Goal: Information Seeking & Learning: Learn about a topic

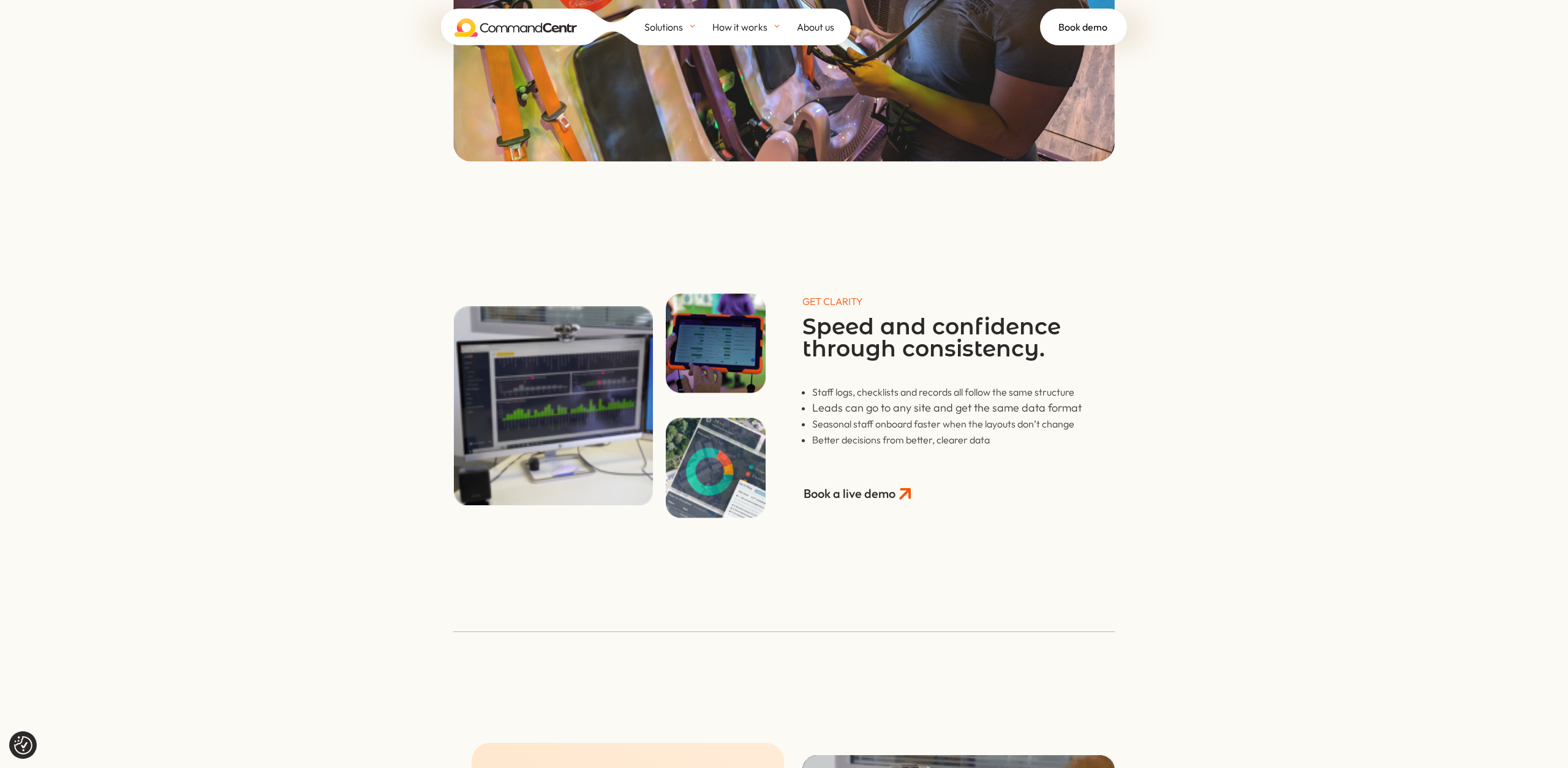
scroll to position [1915, 0]
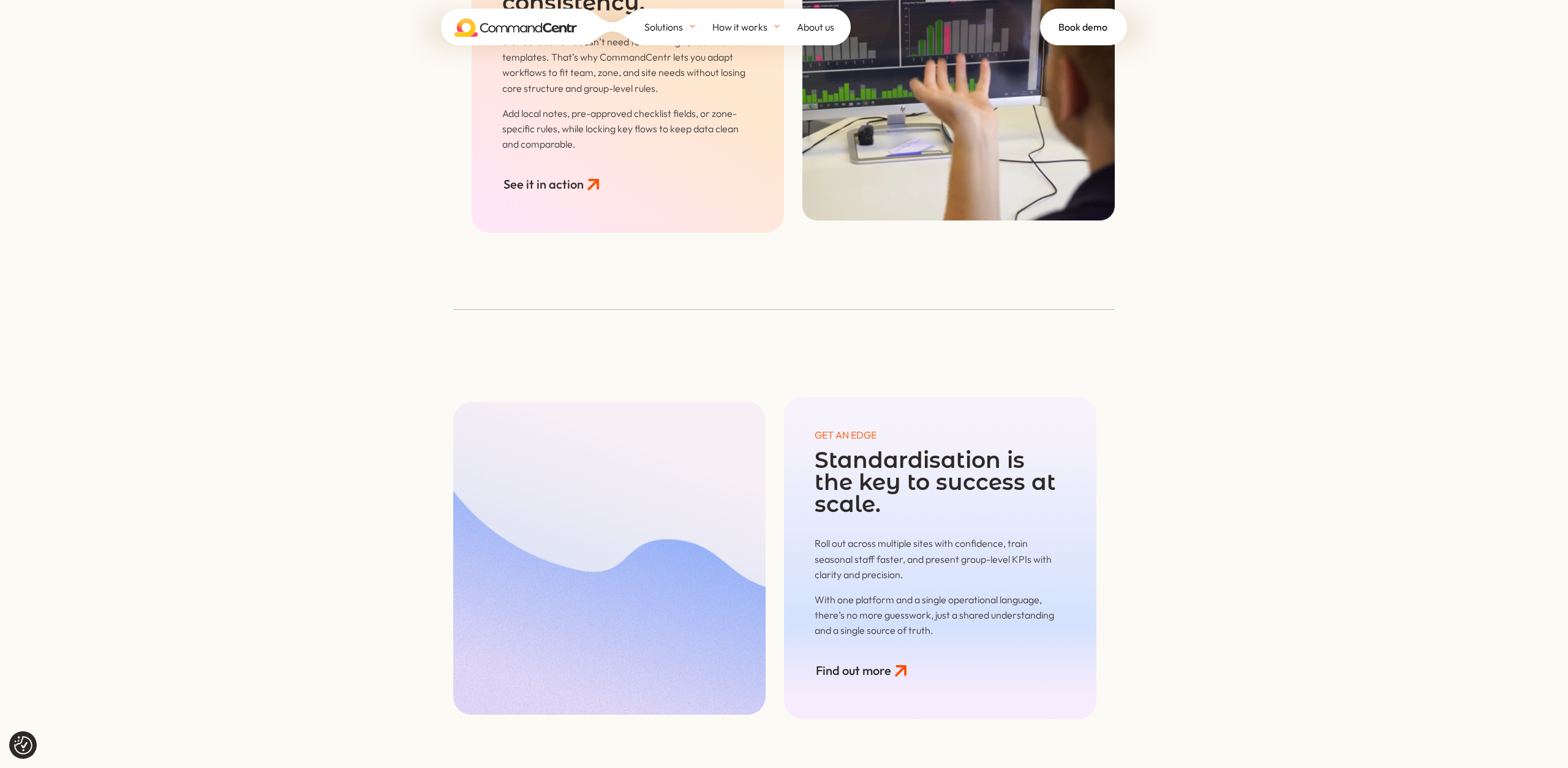
scroll to position [1989, 0]
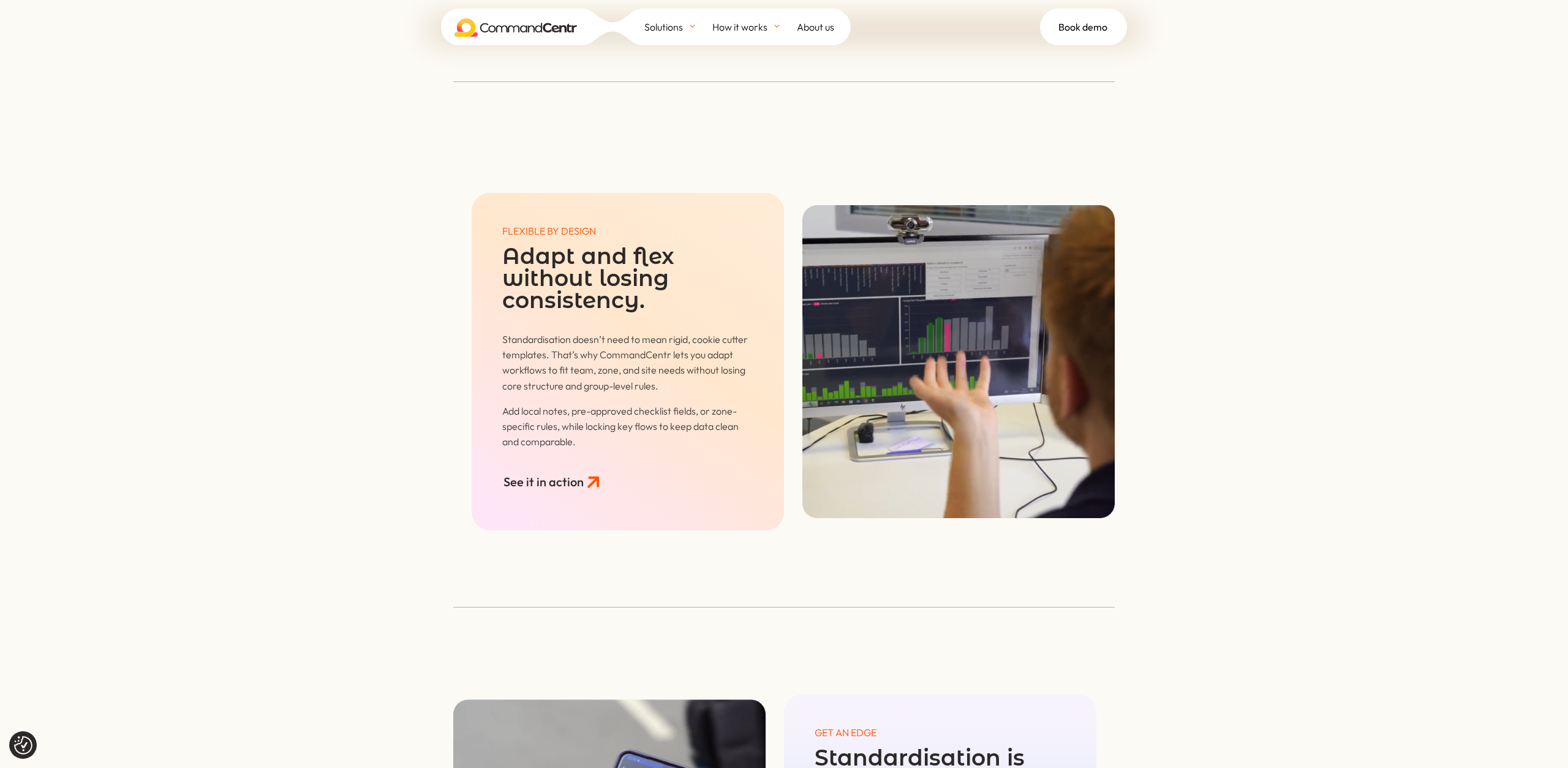
click at [1269, 201] on div "FLEXIBLE BY DESIGN Adapt and flex without losing consistency. Standardisation d…" at bounding box center [784, 294] width 1568 height 628
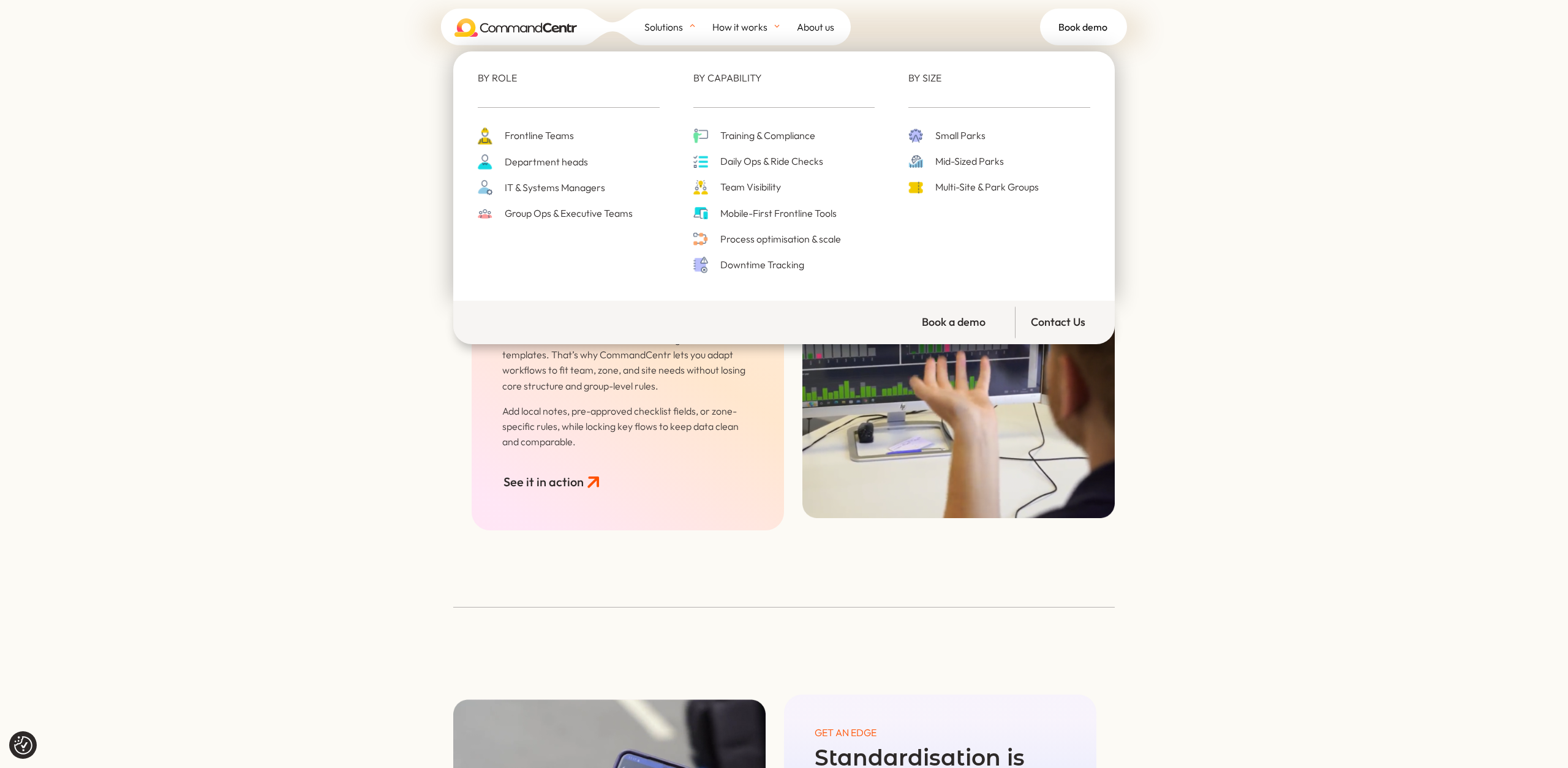
click at [647, 26] on span "Solutions" at bounding box center [664, 26] width 39 height 19
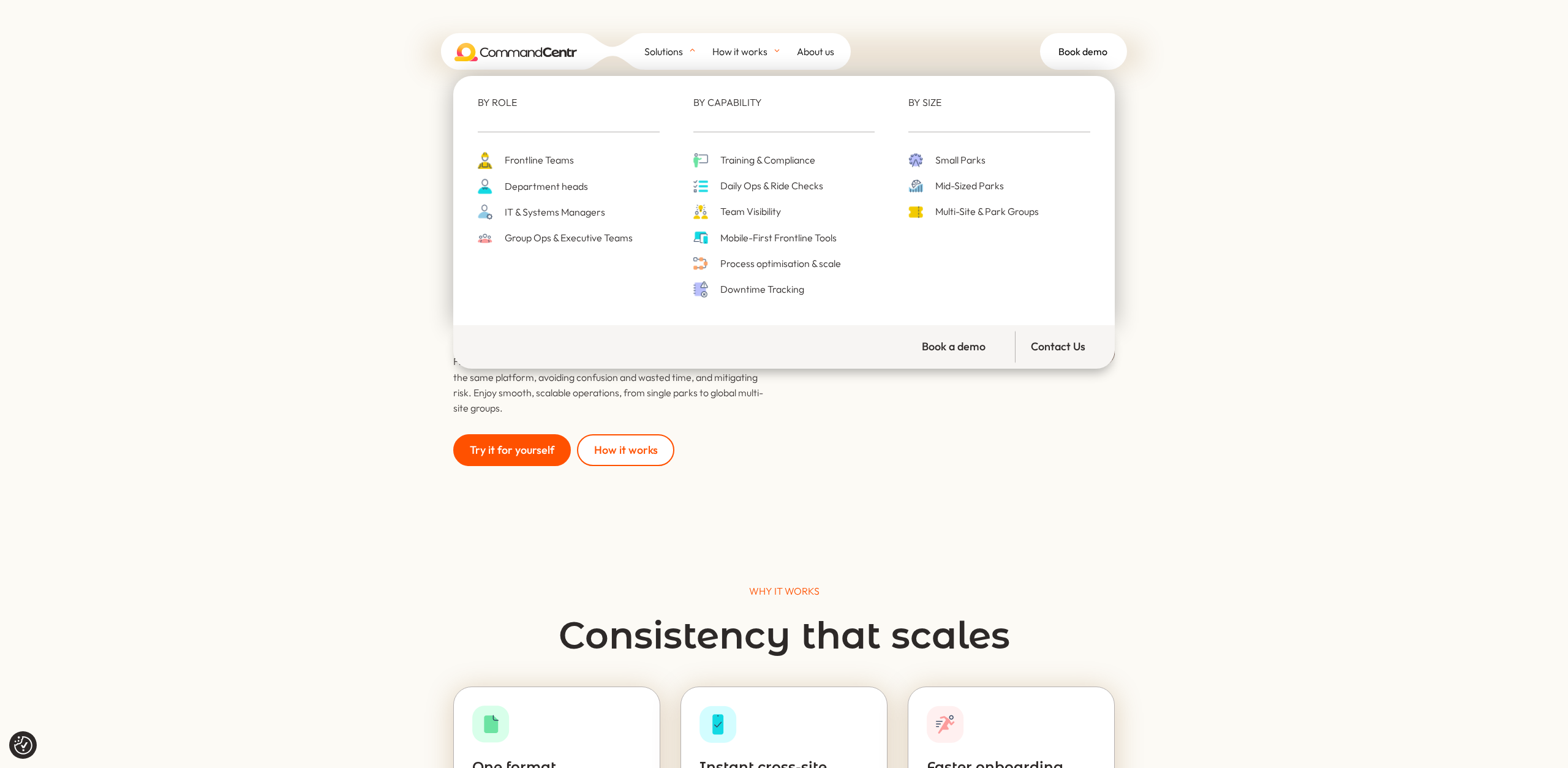
click at [745, 270] on span "Process optimisation & scale" at bounding box center [779, 263] width 124 height 17
click at [748, 234] on span "Mobile-First Frontline Tools" at bounding box center [776, 237] width 119 height 17
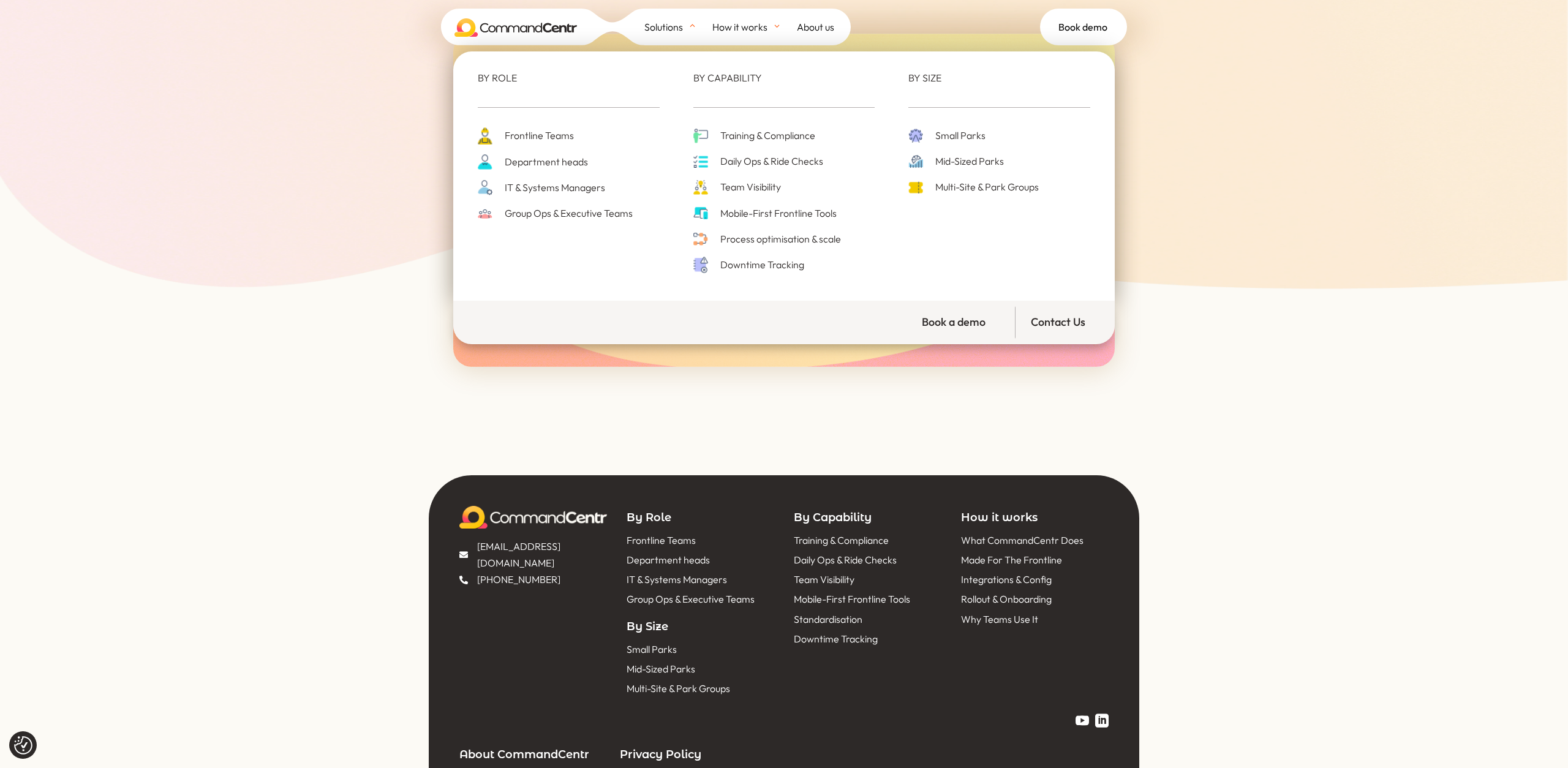
scroll to position [5549, 0]
click at [745, 265] on span "Downtime Tracking" at bounding box center [760, 265] width 87 height 17
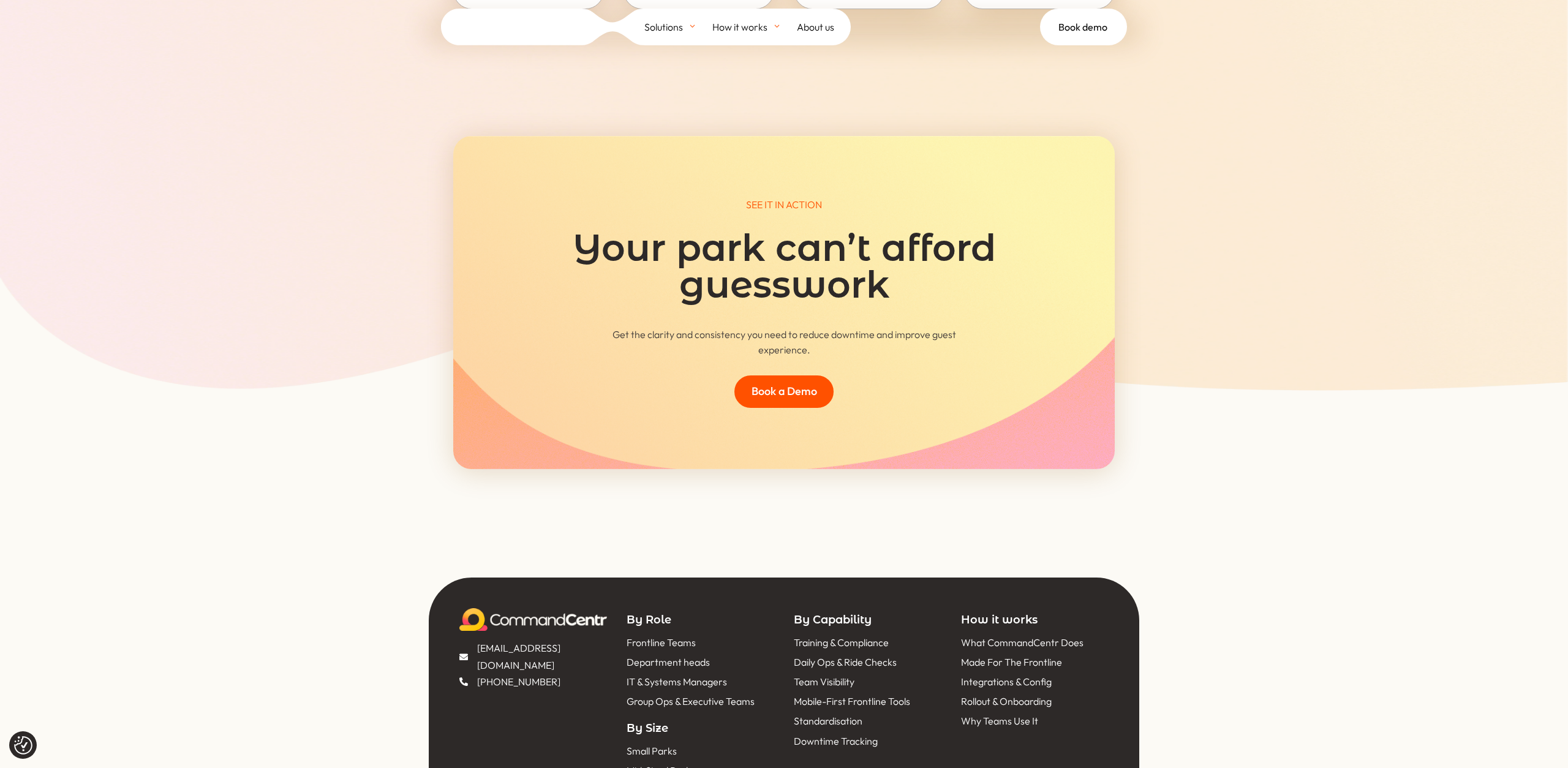
scroll to position [5743, 0]
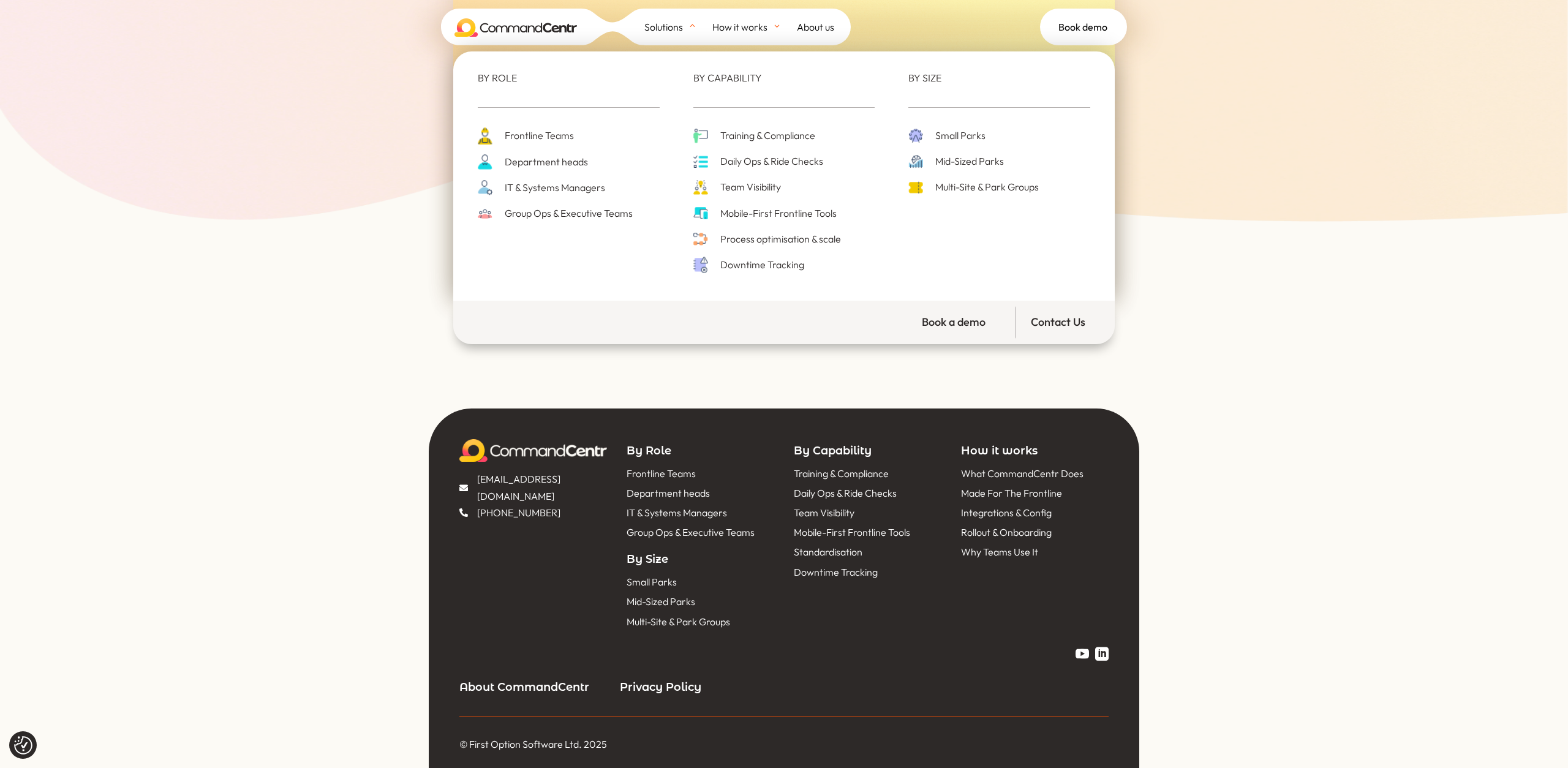
click at [743, 165] on span "Daily Ops & Ride Checks" at bounding box center [770, 161] width 106 height 17
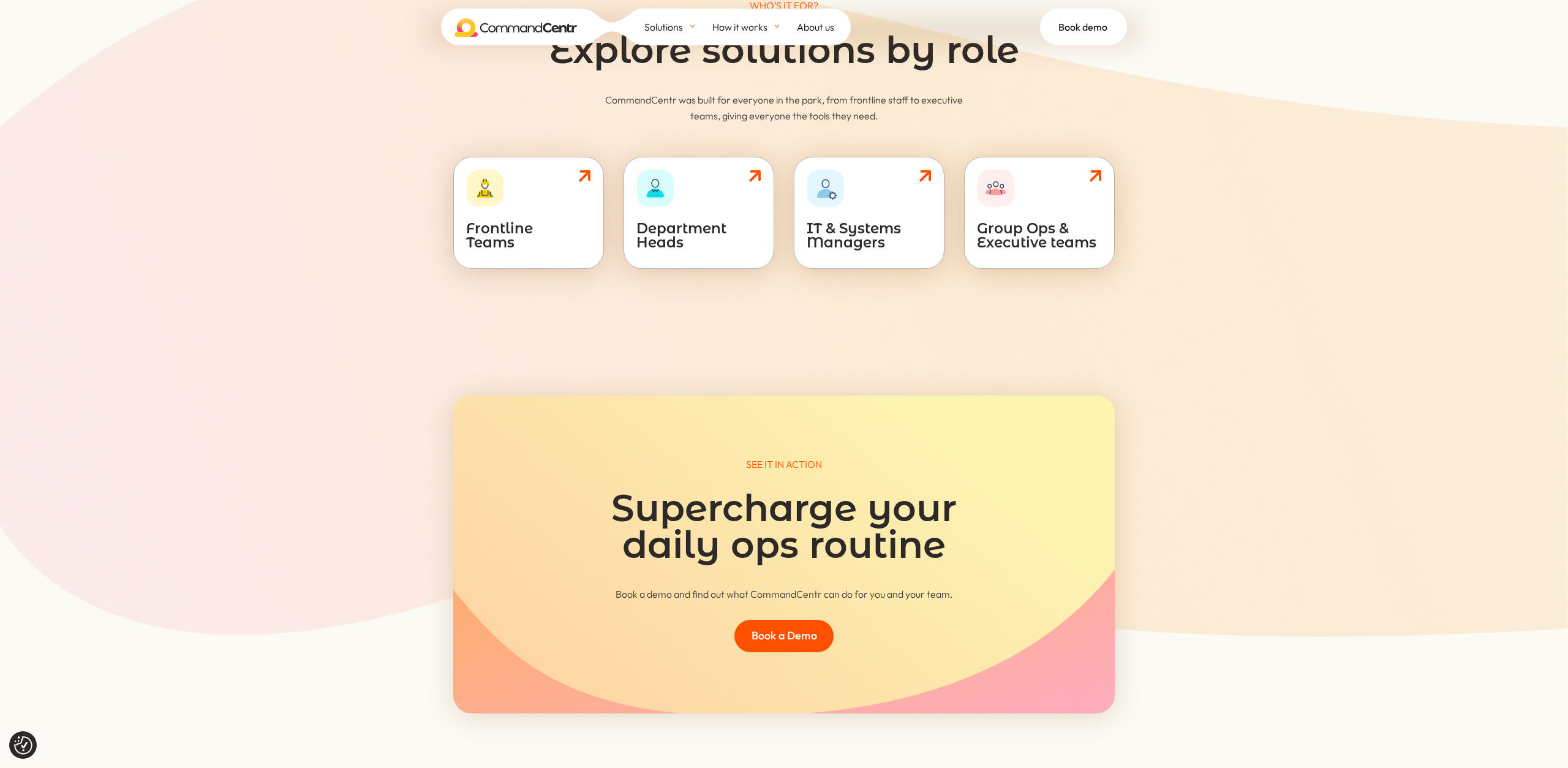
scroll to position [5757, 0]
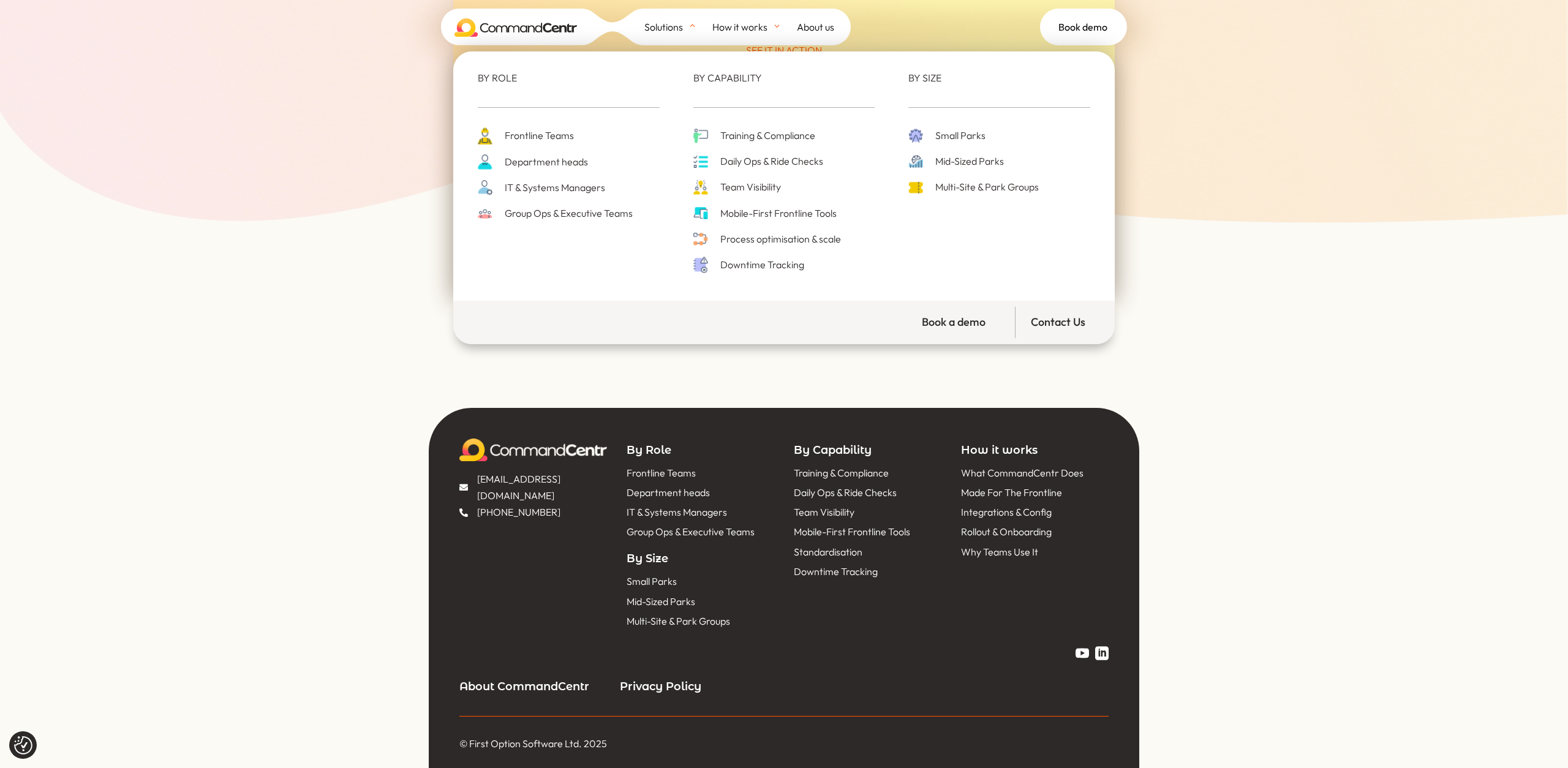
click at [743, 135] on span "Training & Compliance" at bounding box center [765, 135] width 98 height 17
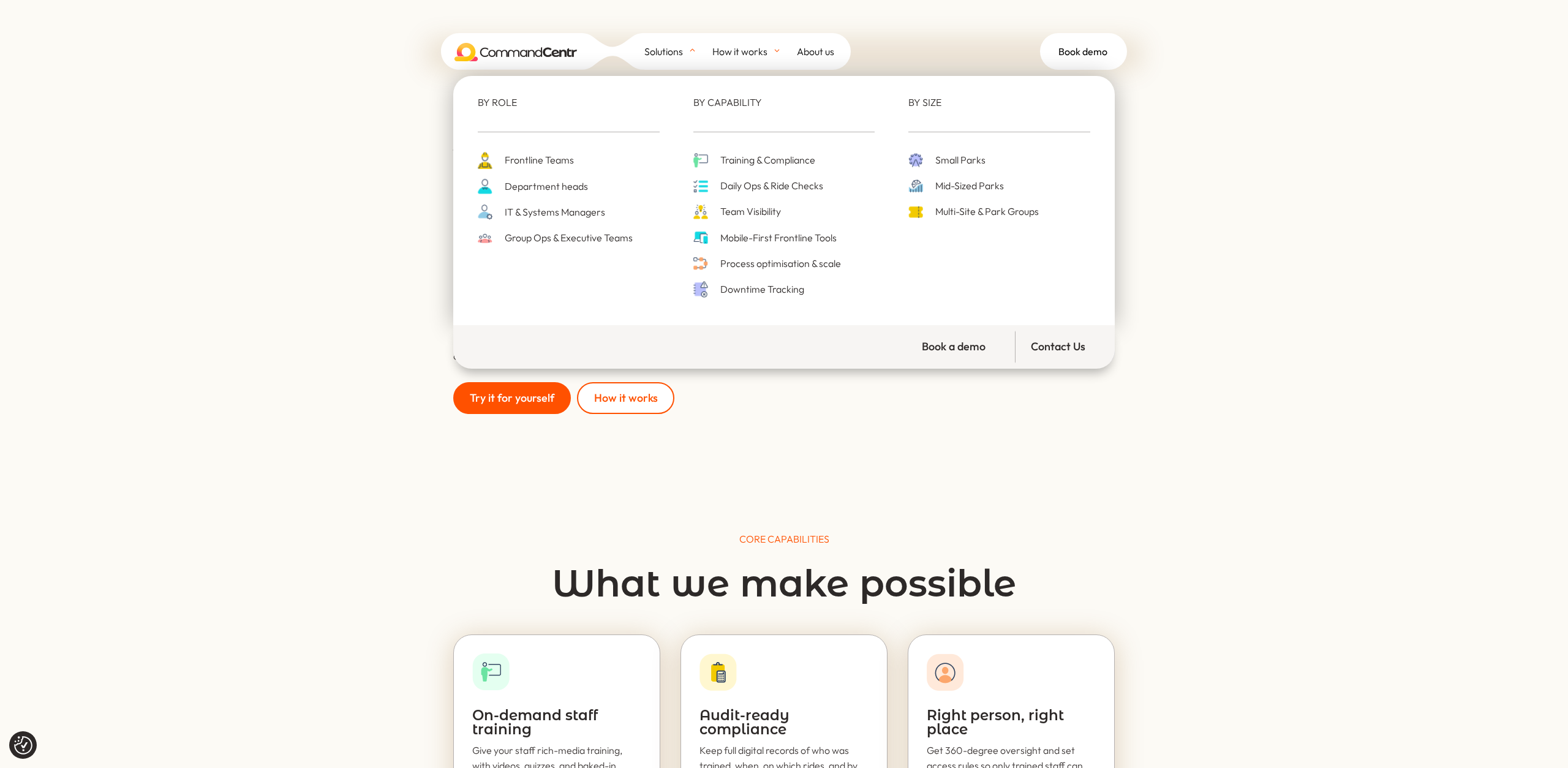
click at [965, 160] on span "Small Parks" at bounding box center [959, 160] width 53 height 17
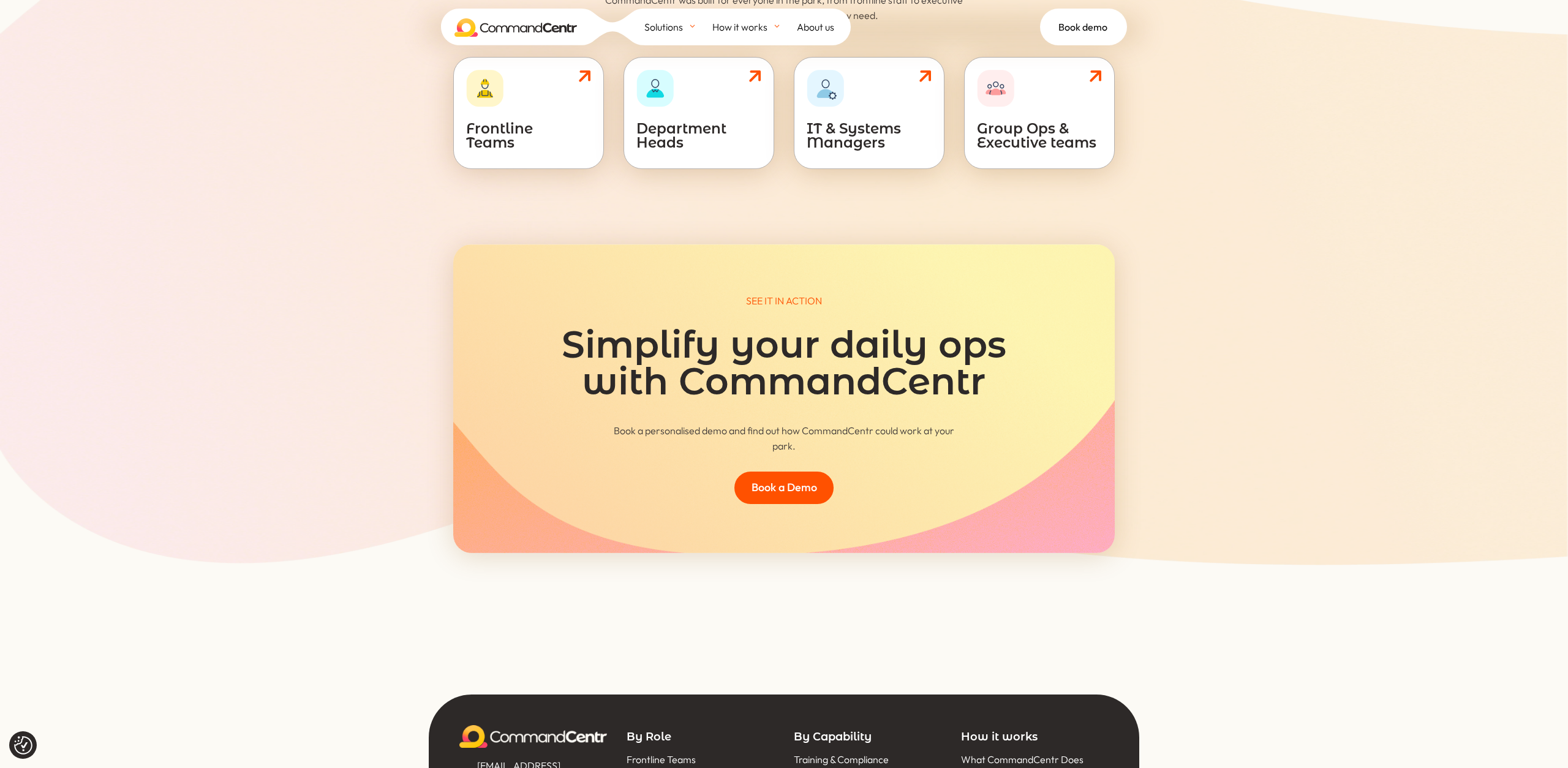
scroll to position [4401, 0]
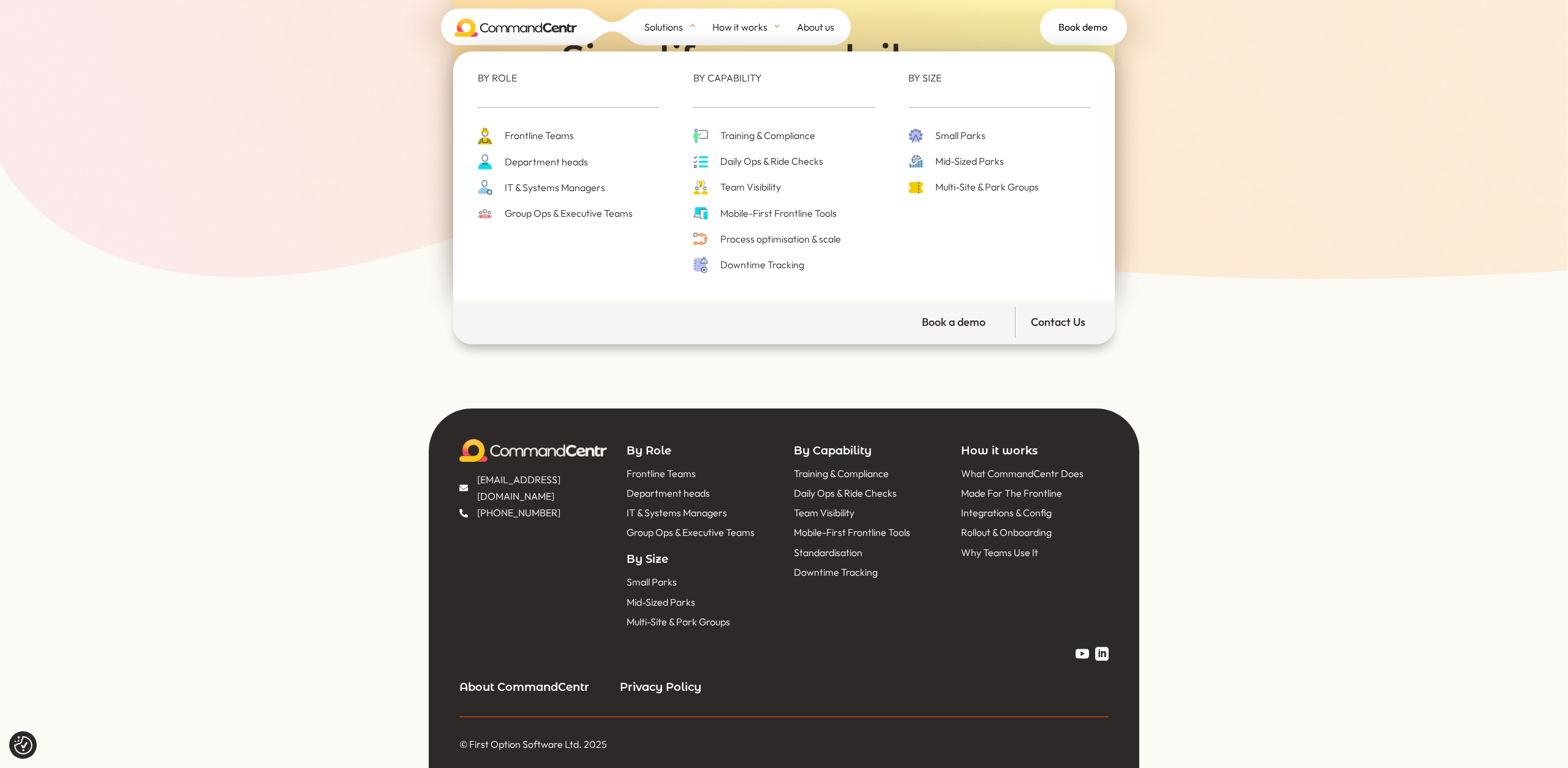
click at [959, 161] on span "Mid-Sized Parks" at bounding box center [968, 161] width 72 height 17
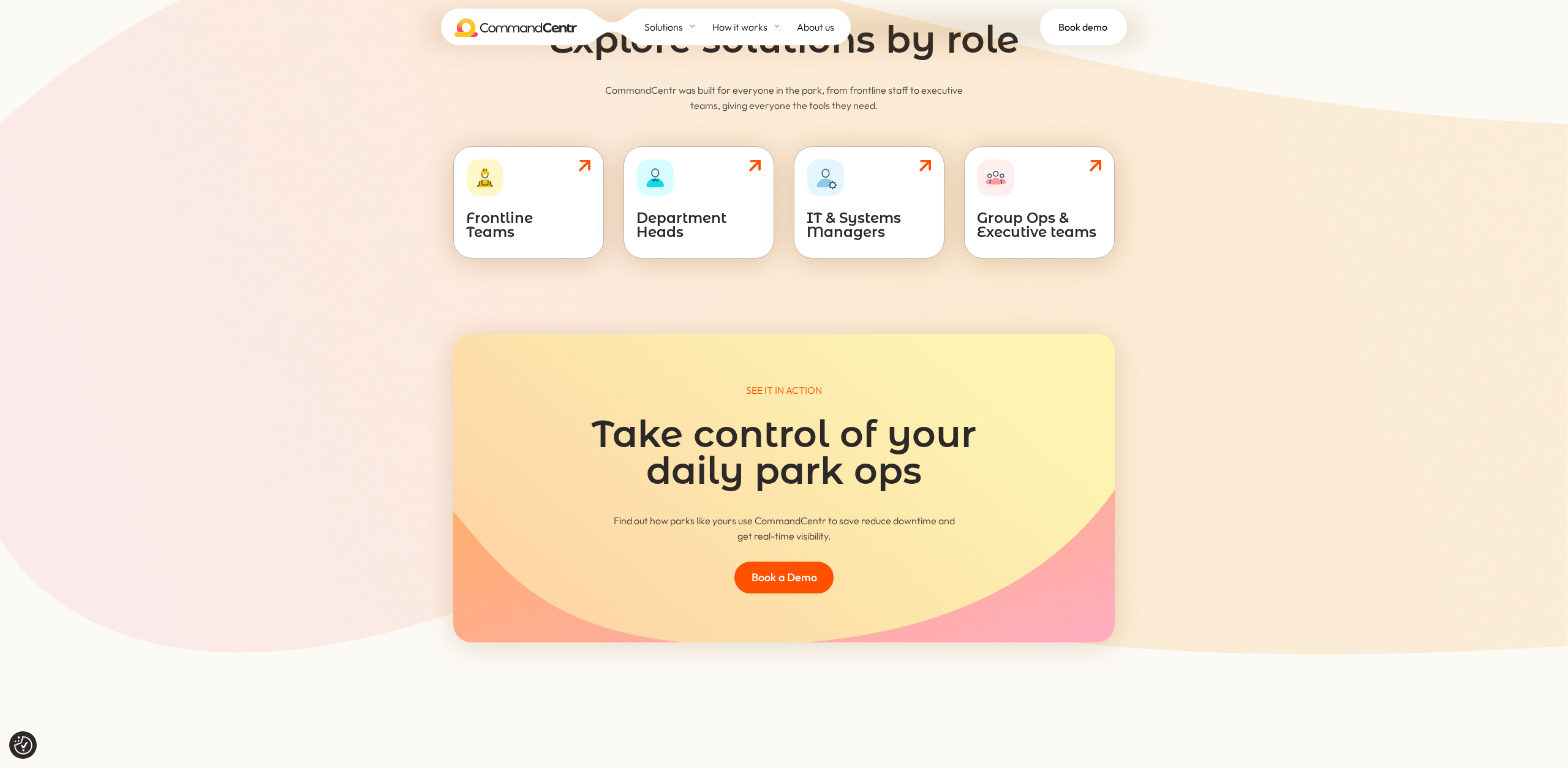
scroll to position [4488, 0]
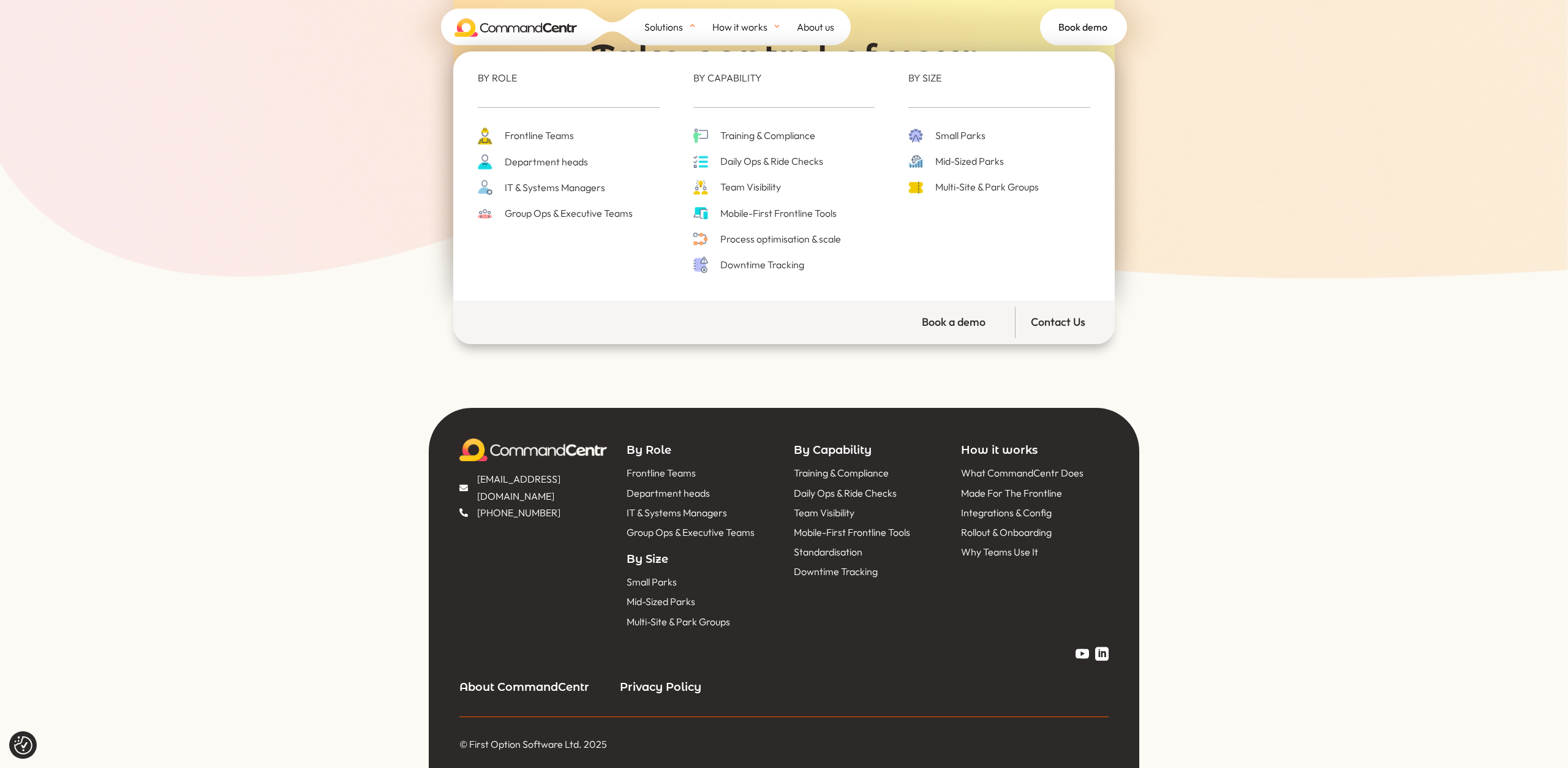
click at [944, 184] on span "Multi-Site & Park Groups" at bounding box center [985, 187] width 107 height 17
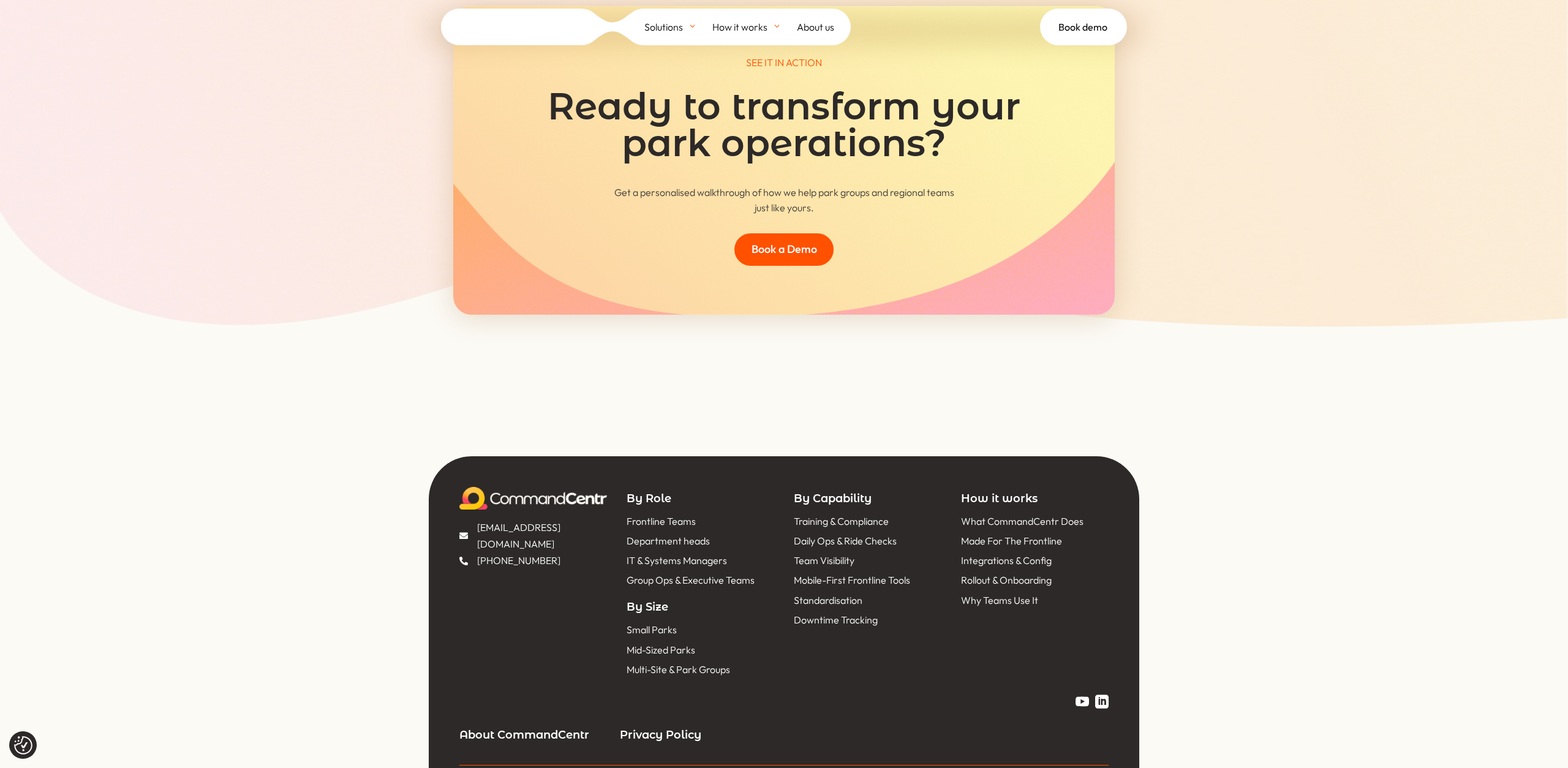
scroll to position [4407, 0]
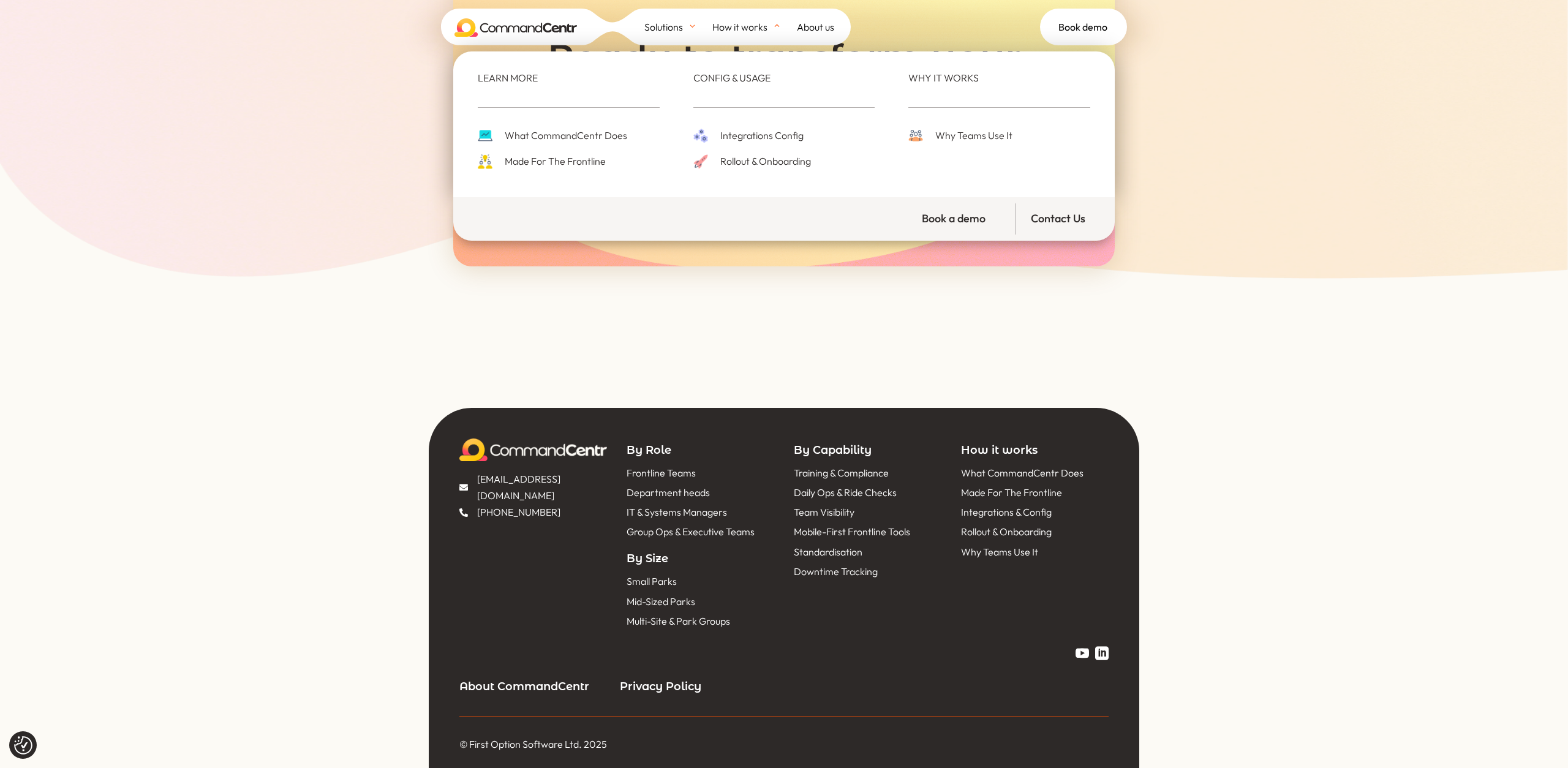
click at [556, 131] on span "What CommandCentr Does" at bounding box center [564, 135] width 125 height 17
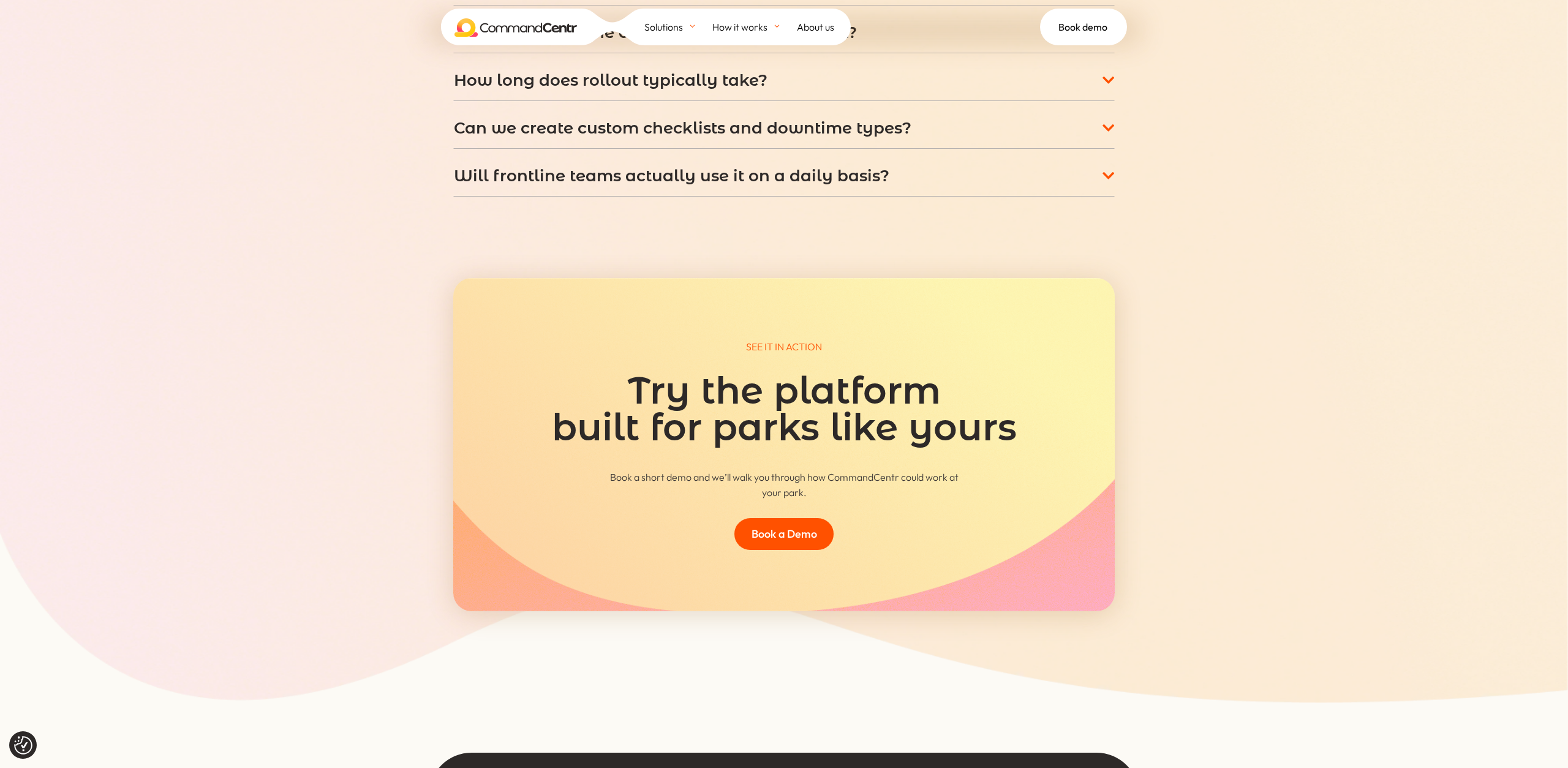
scroll to position [4296, 0]
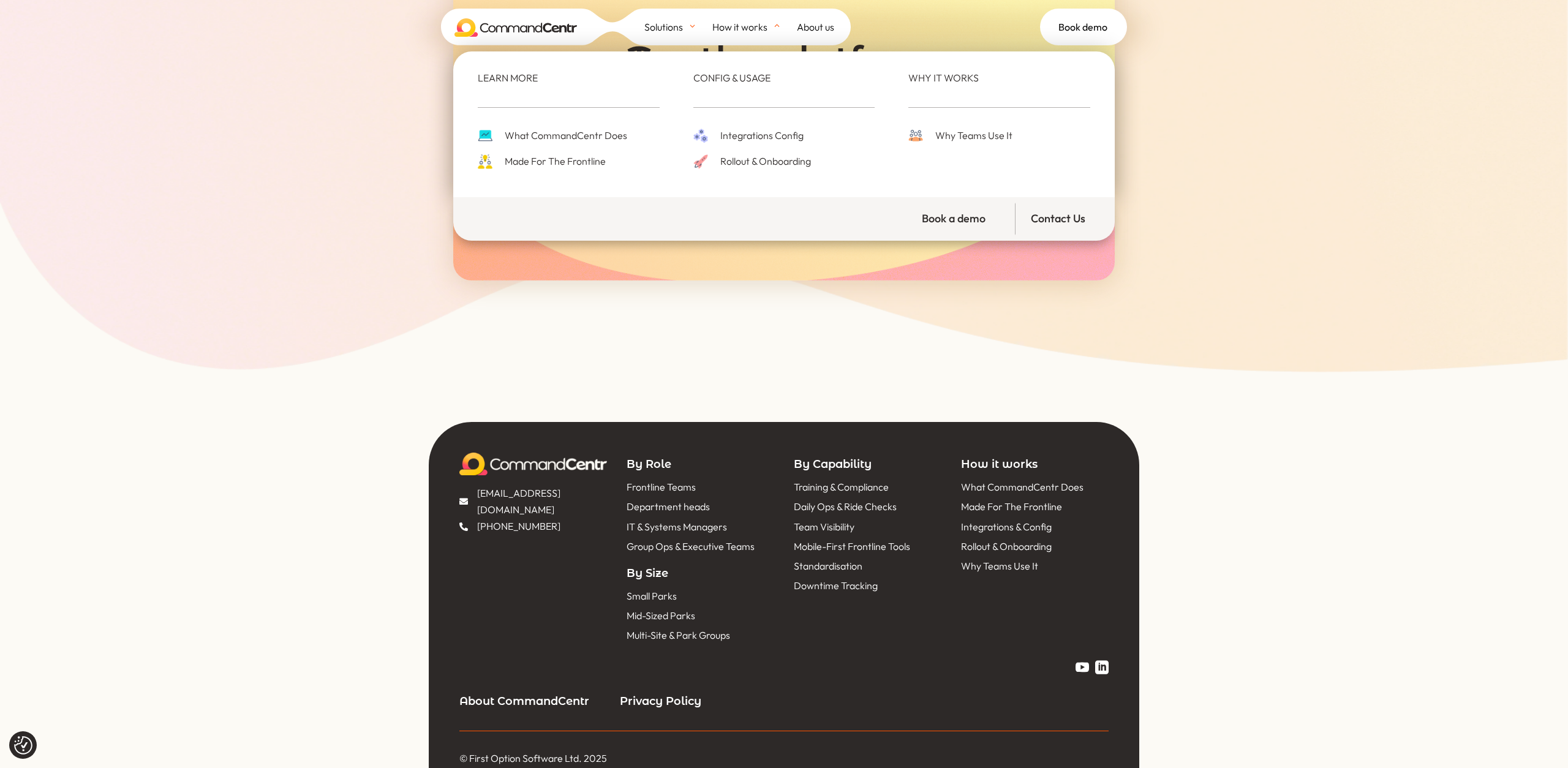
click at [565, 156] on span "Made For The Frontline" at bounding box center [554, 161] width 104 height 17
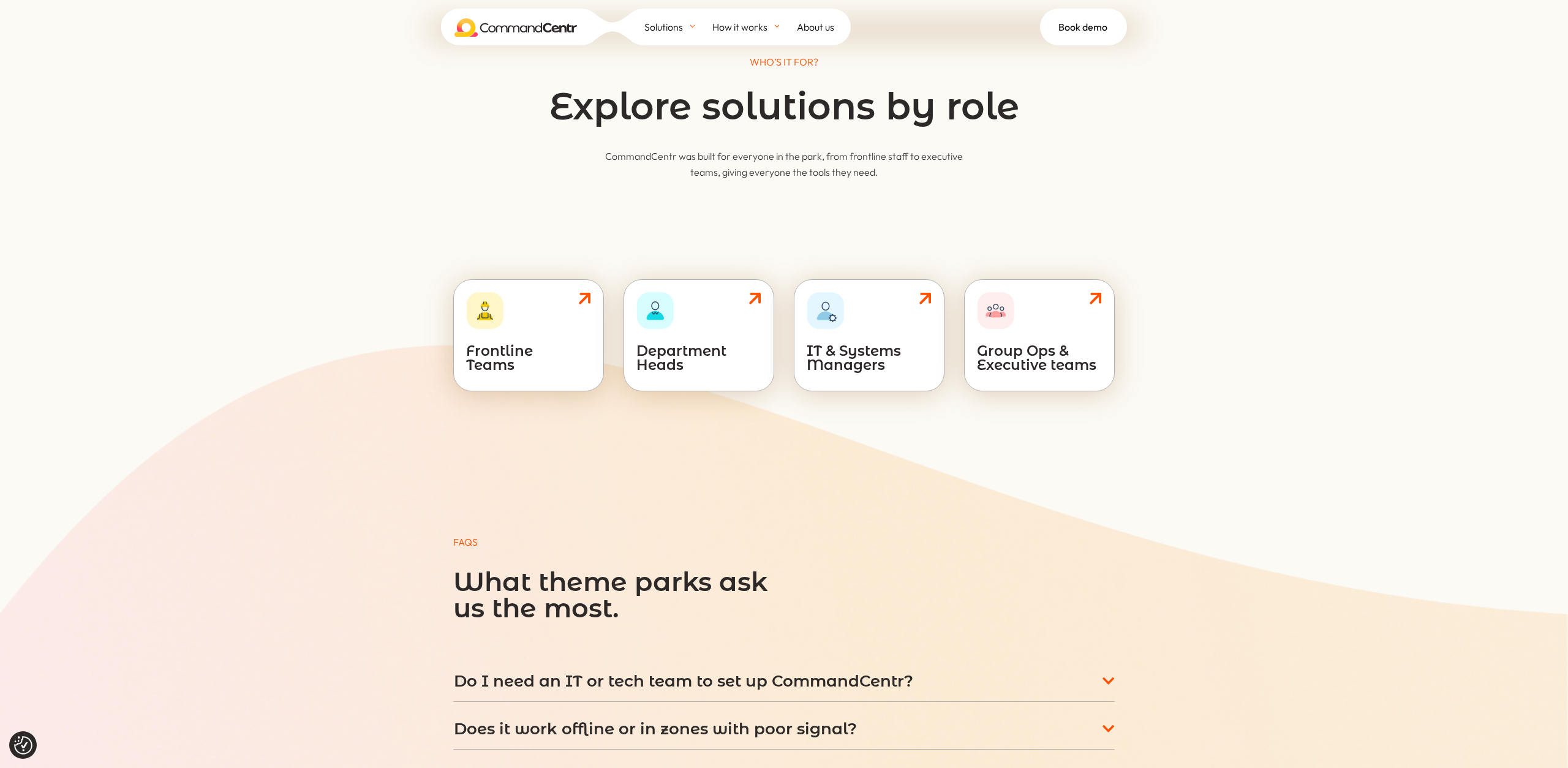
scroll to position [4566, 0]
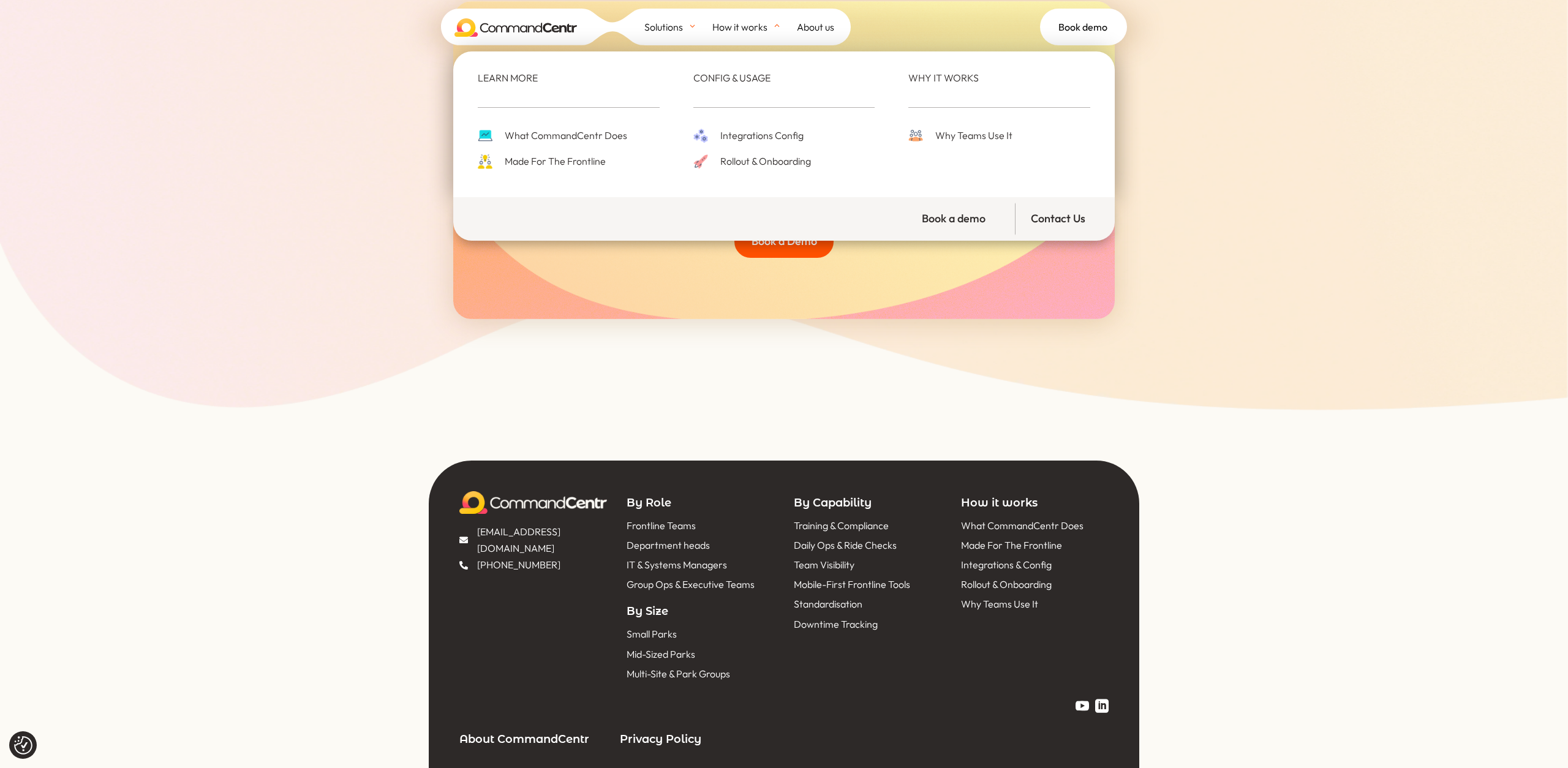
click at [715, 137] on span at bounding box center [705, 136] width 24 height 14
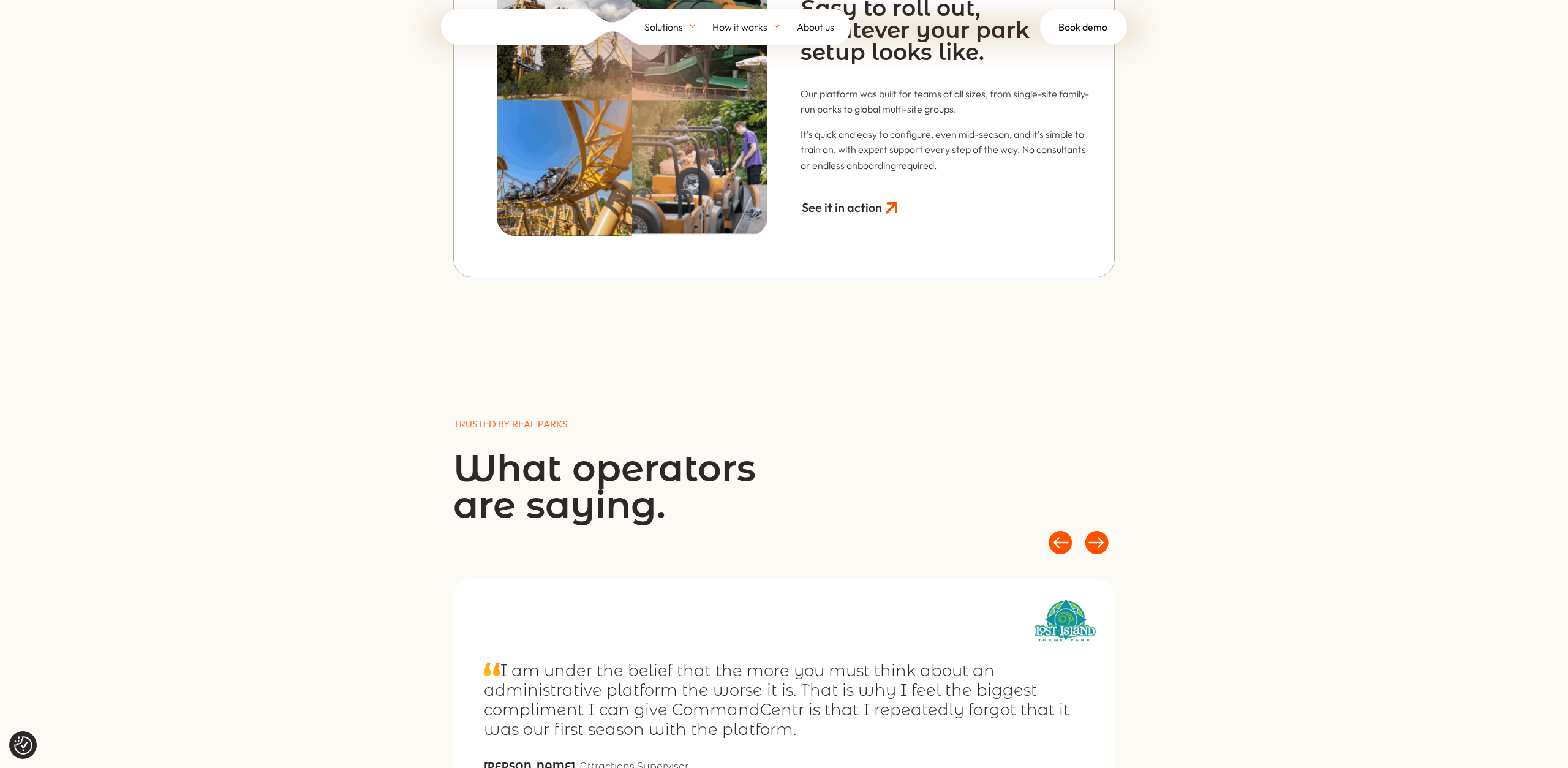
scroll to position [4050, 0]
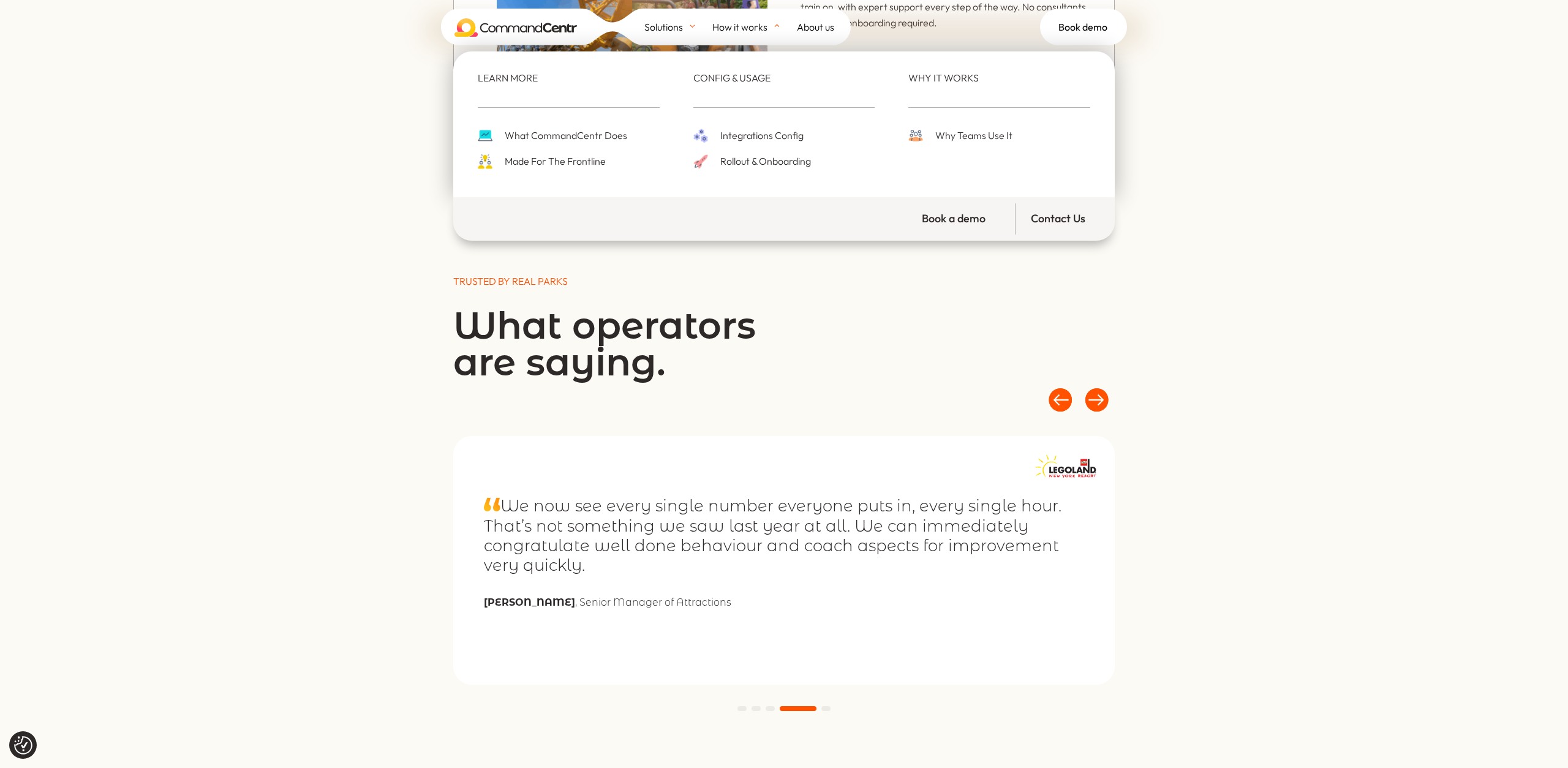
click at [745, 159] on span "Rollout & Onboarding" at bounding box center [764, 161] width 94 height 17
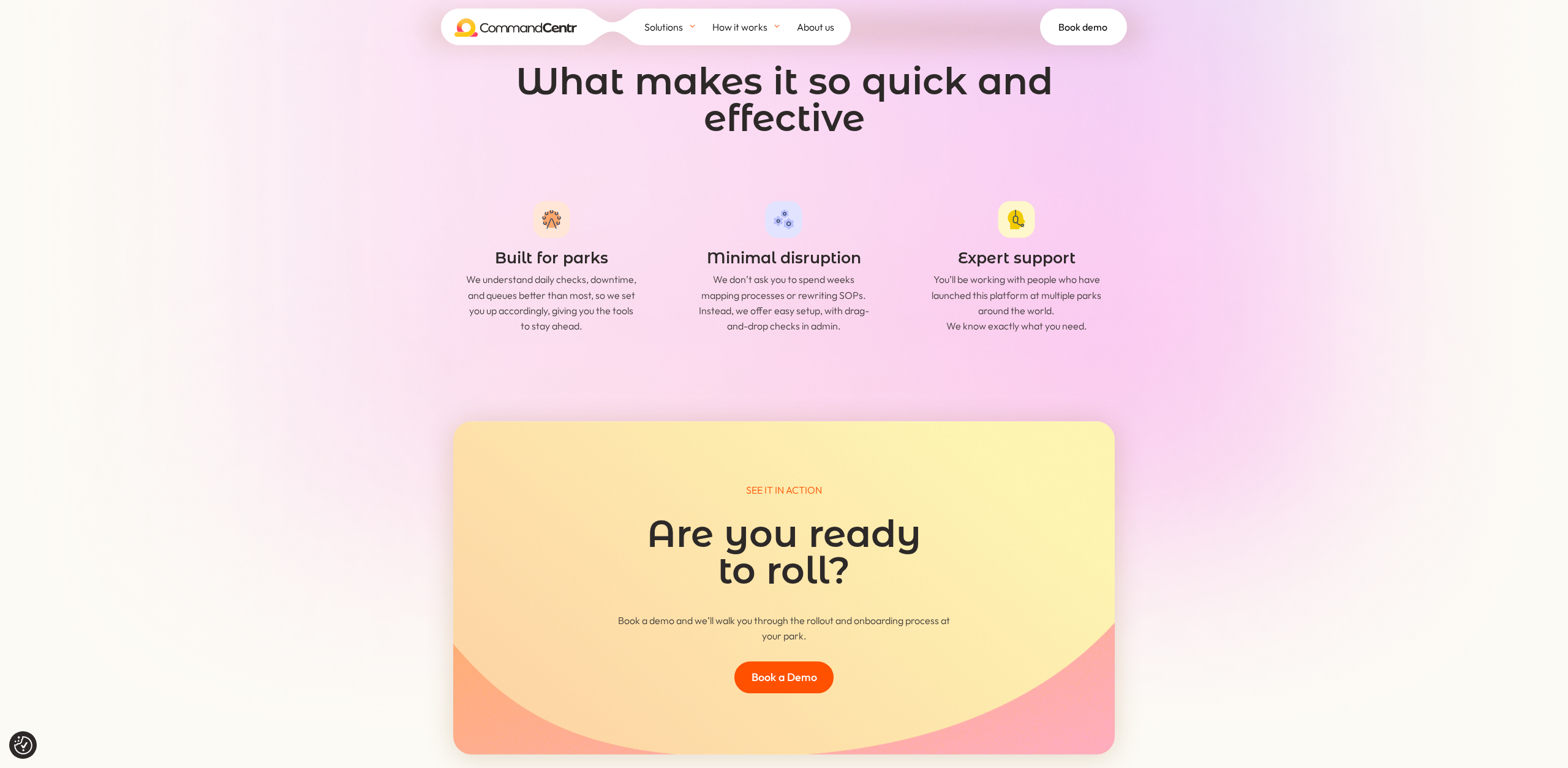
scroll to position [3442, 0]
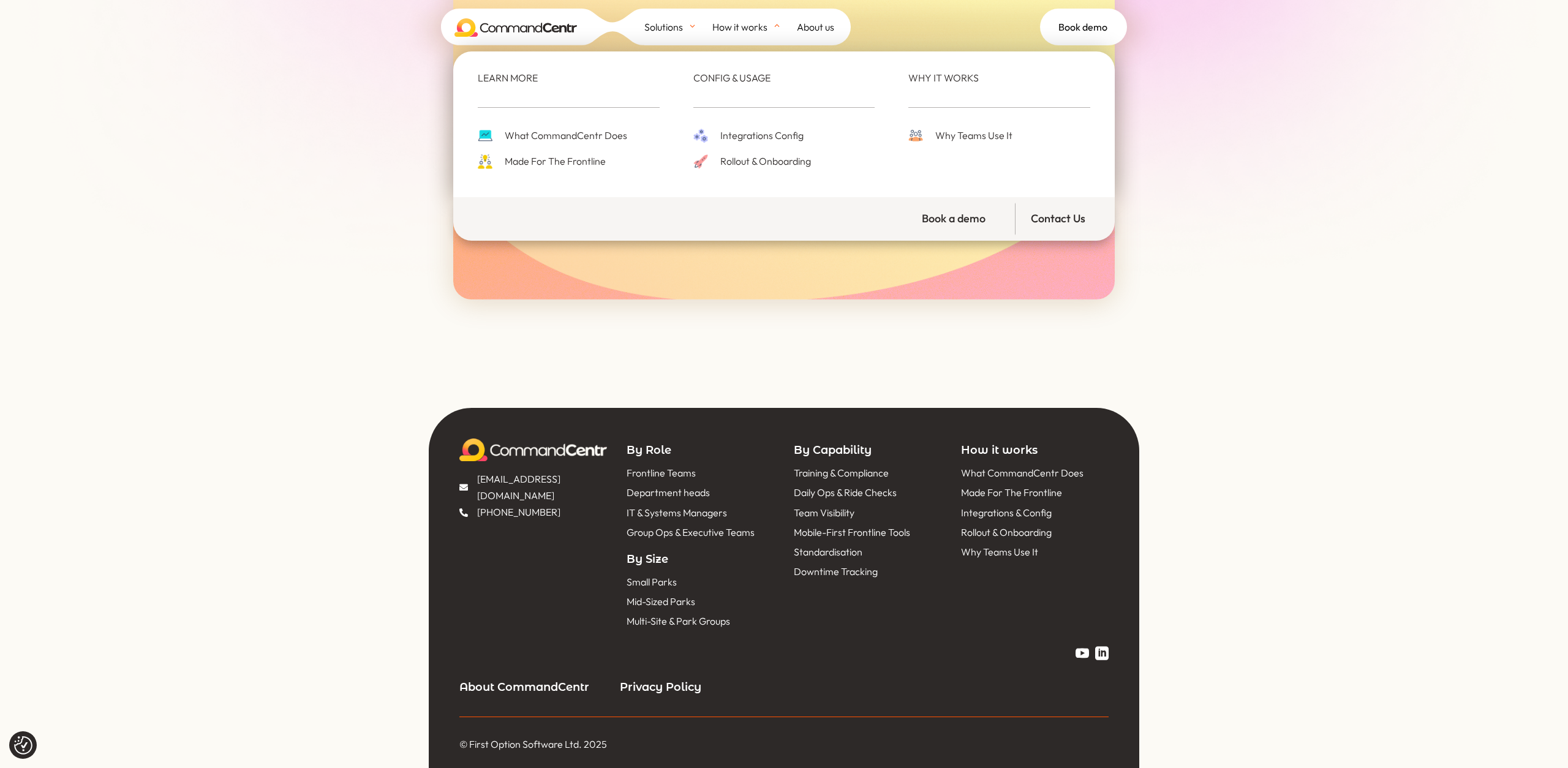
click at [941, 141] on span "Why Teams Use It" at bounding box center [972, 135] width 80 height 17
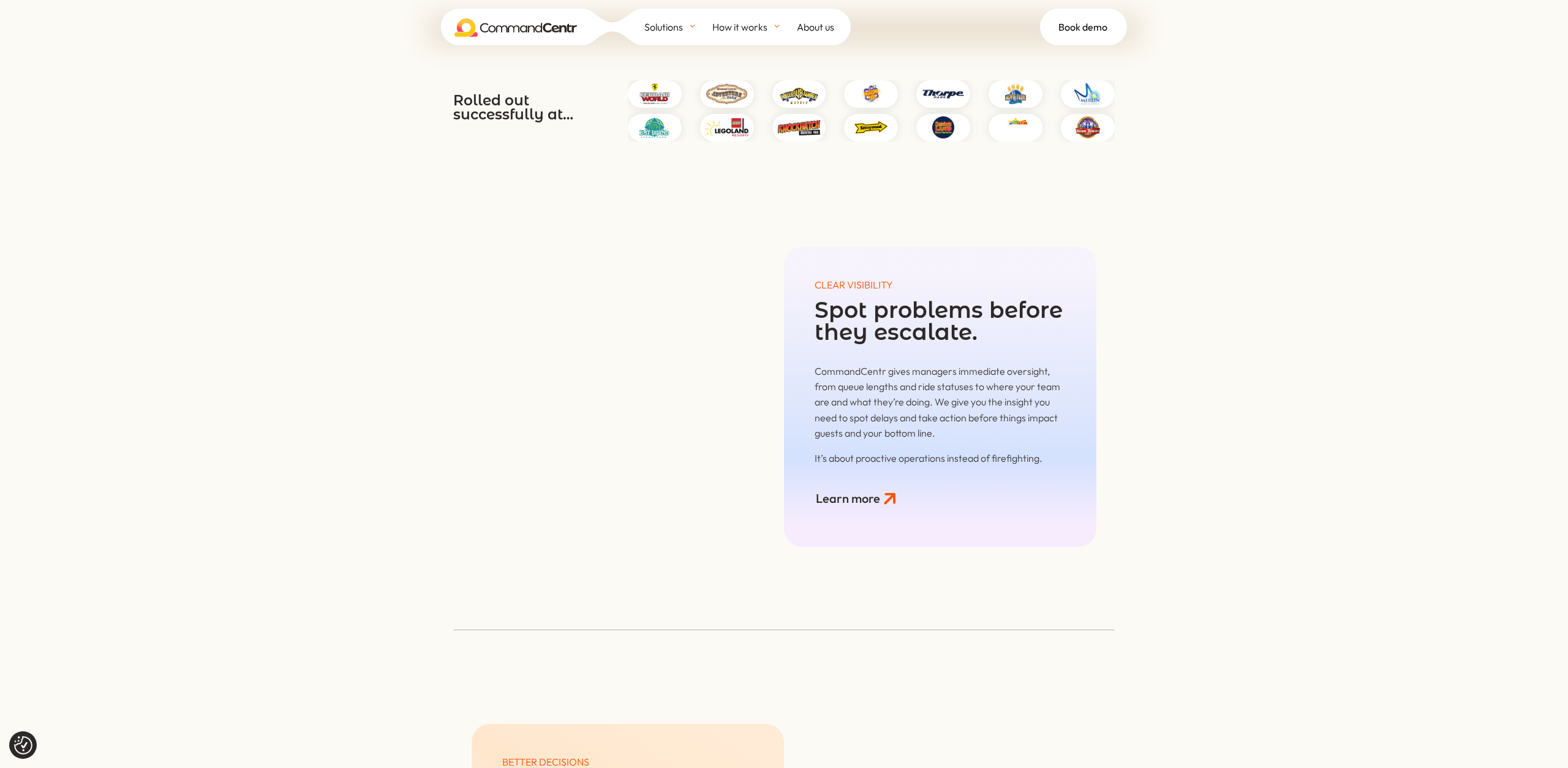
scroll to position [2078, 0]
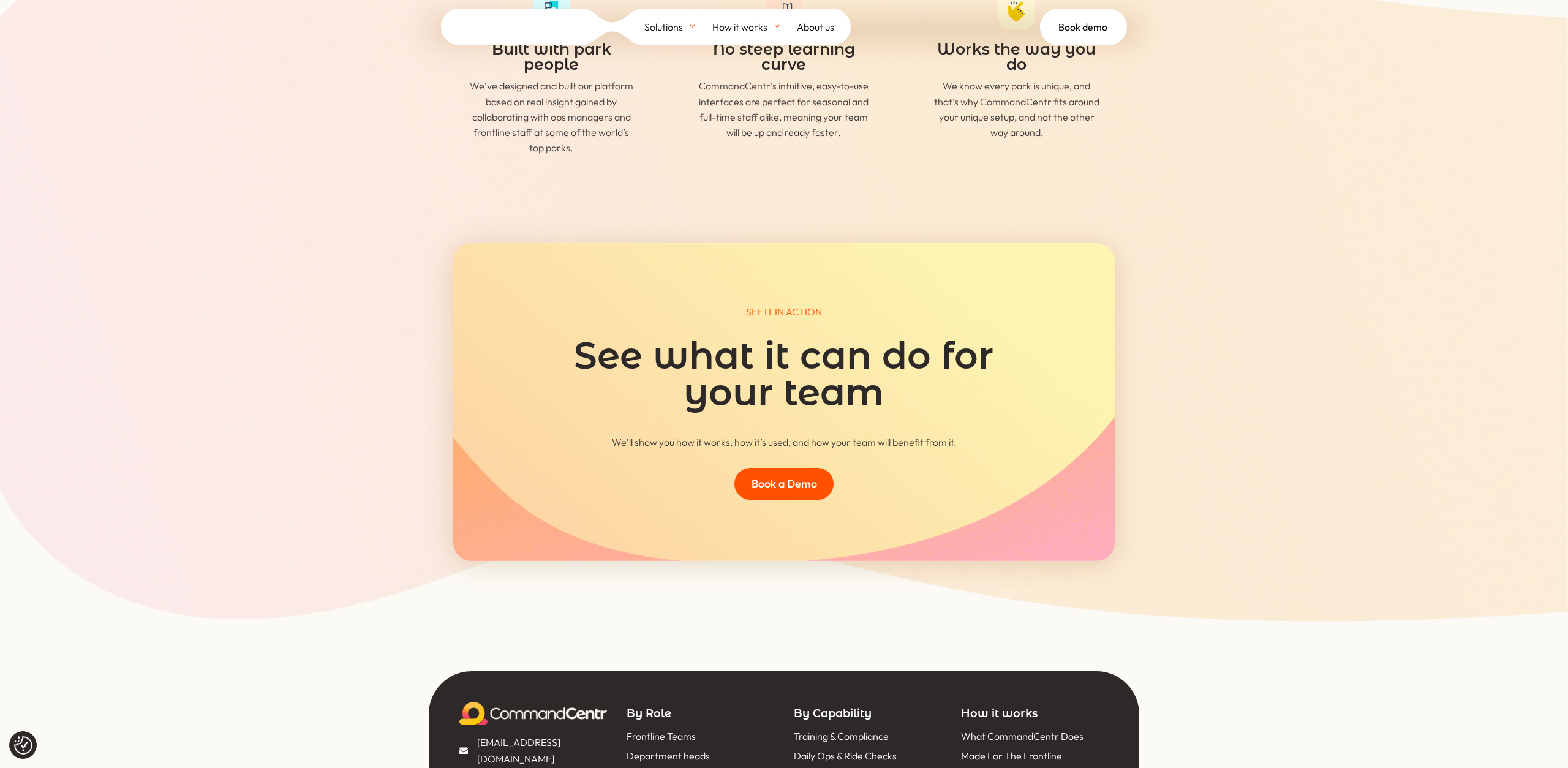
scroll to position [3986, 0]
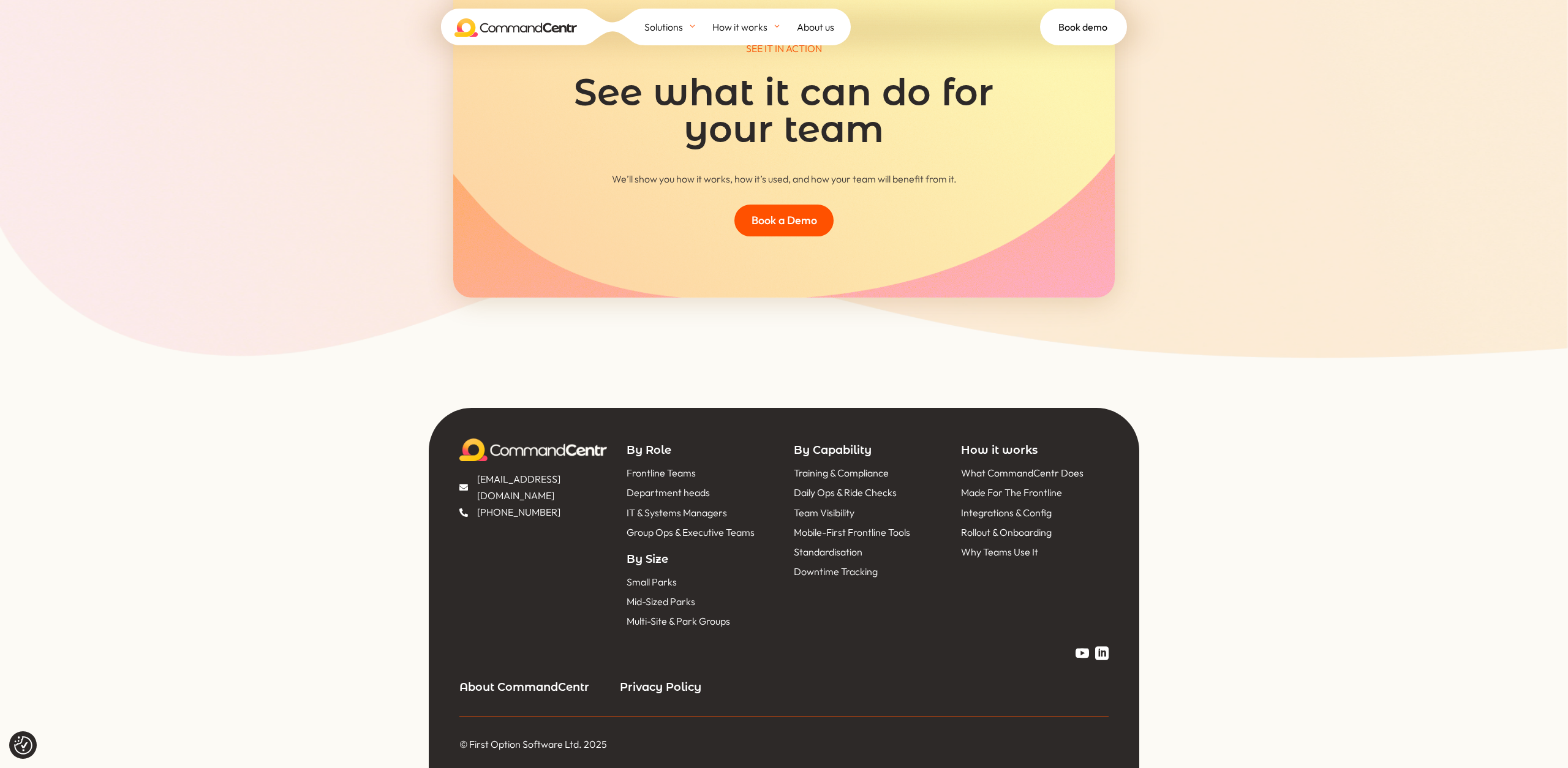
click at [826, 29] on span "About us" at bounding box center [816, 26] width 37 height 19
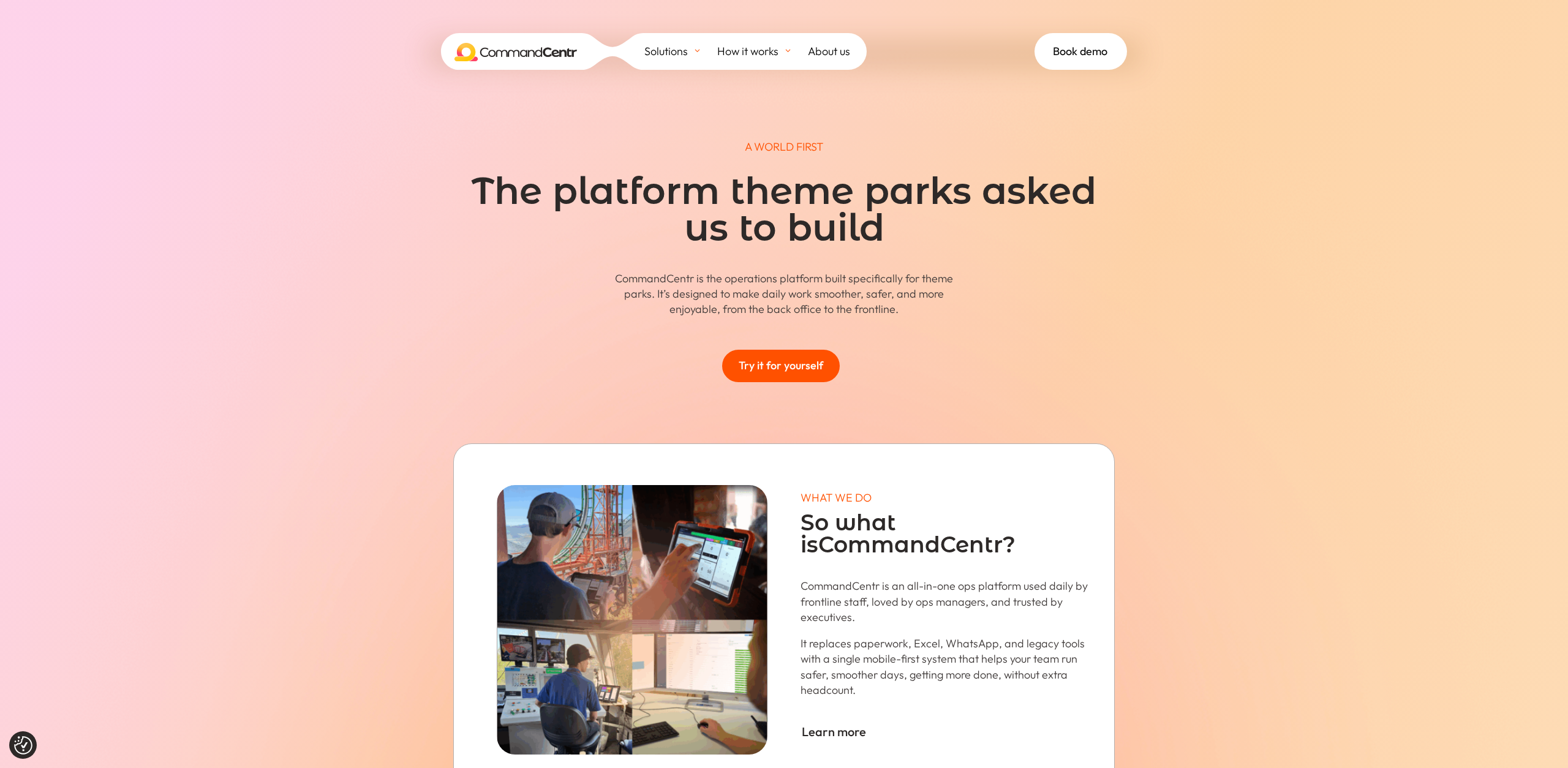
click at [1064, 58] on span "Book demo" at bounding box center [1081, 51] width 55 height 19
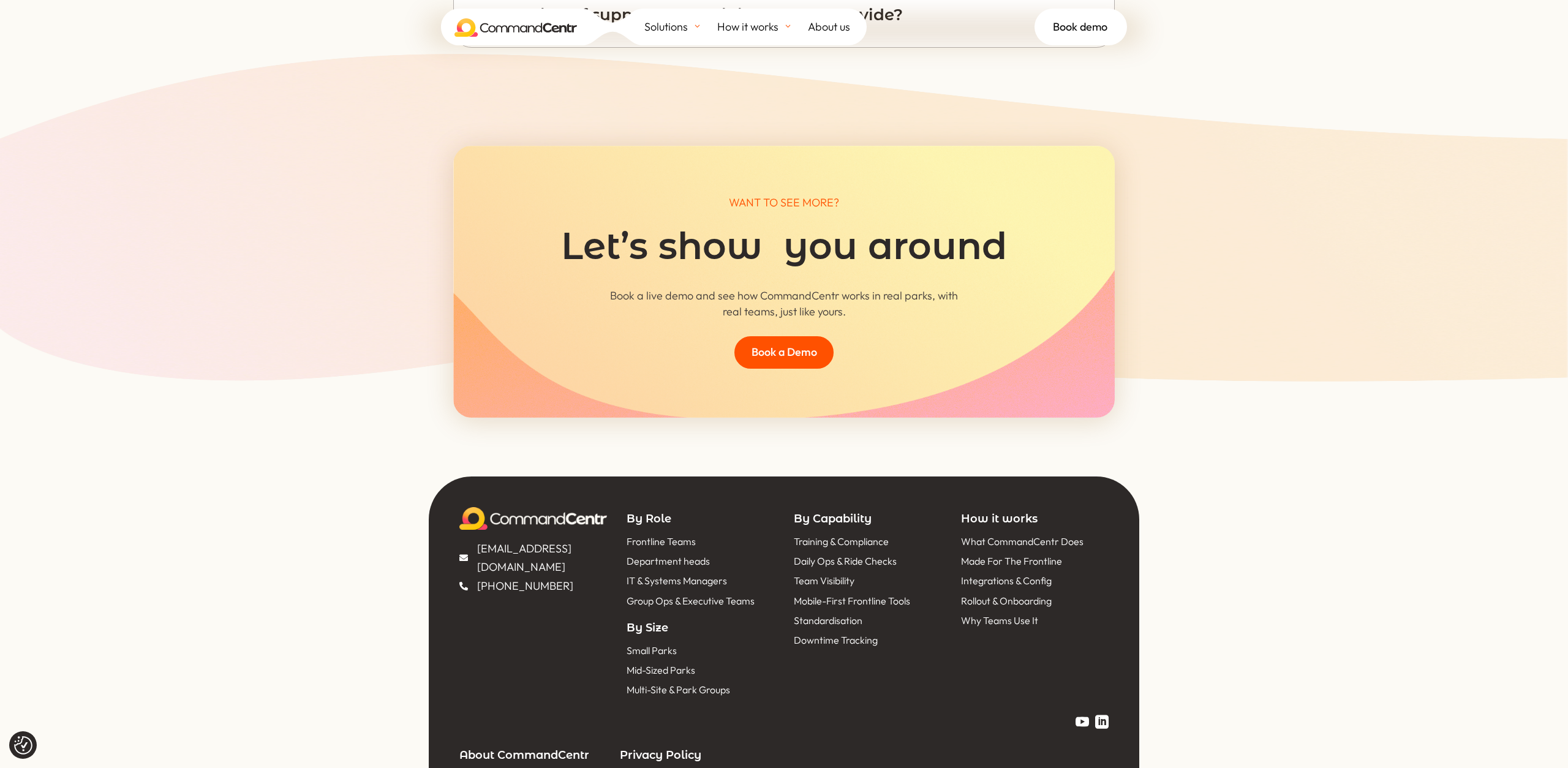
scroll to position [5892, 0]
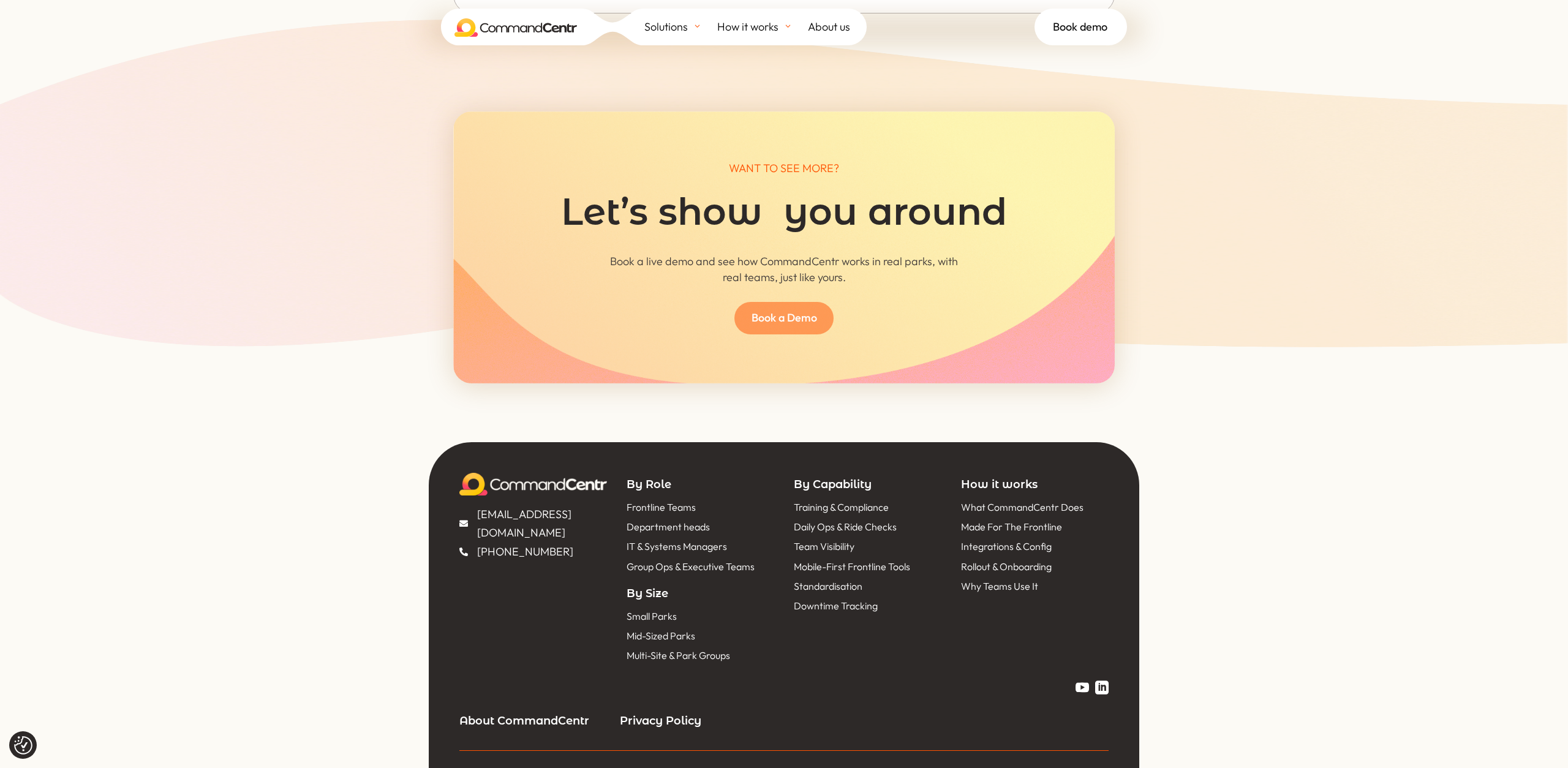
click at [801, 302] on link "Book a Demo" at bounding box center [784, 318] width 99 height 33
